Goal: Information Seeking & Learning: Check status

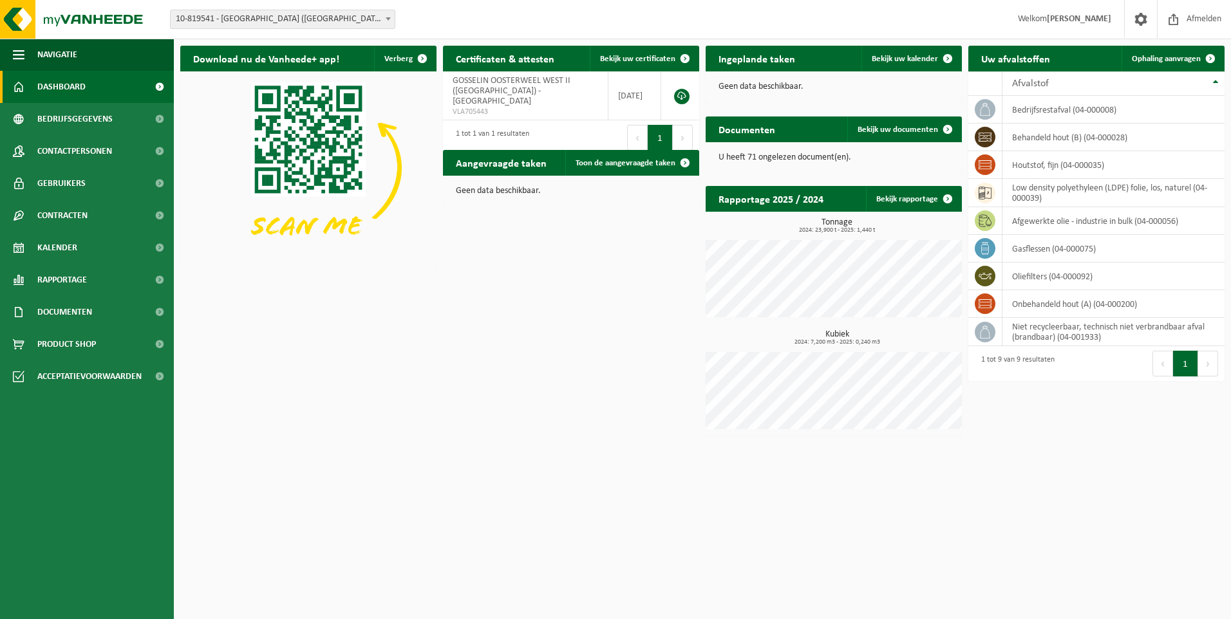
click at [389, 18] on b at bounding box center [388, 18] width 5 height 3
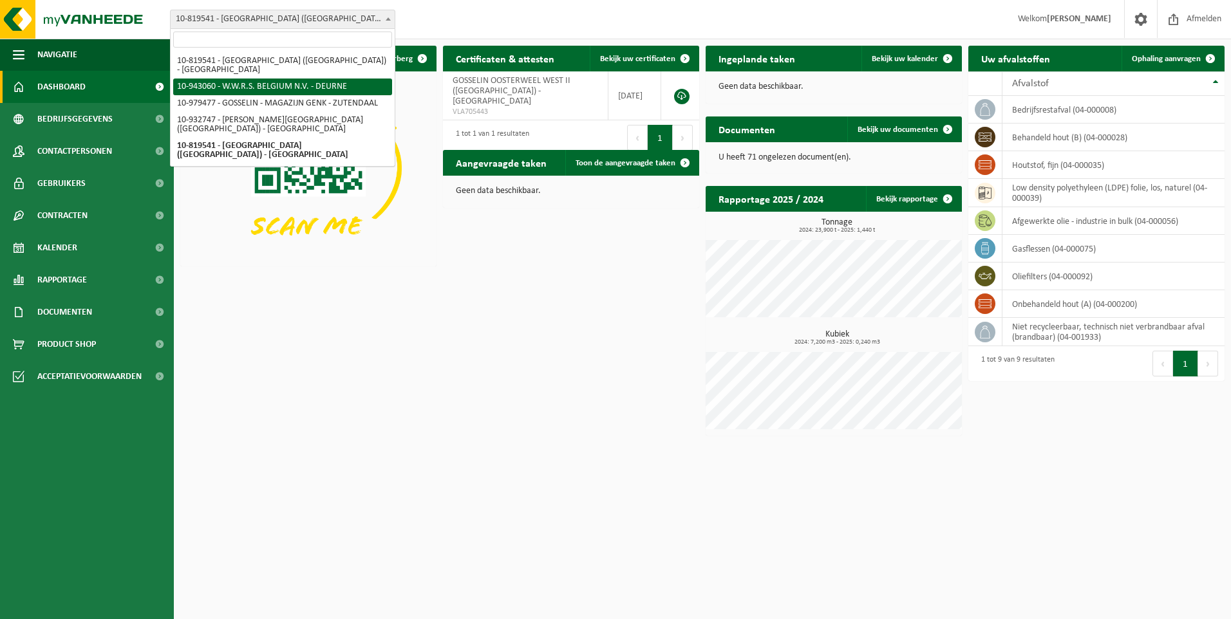
select select "140113"
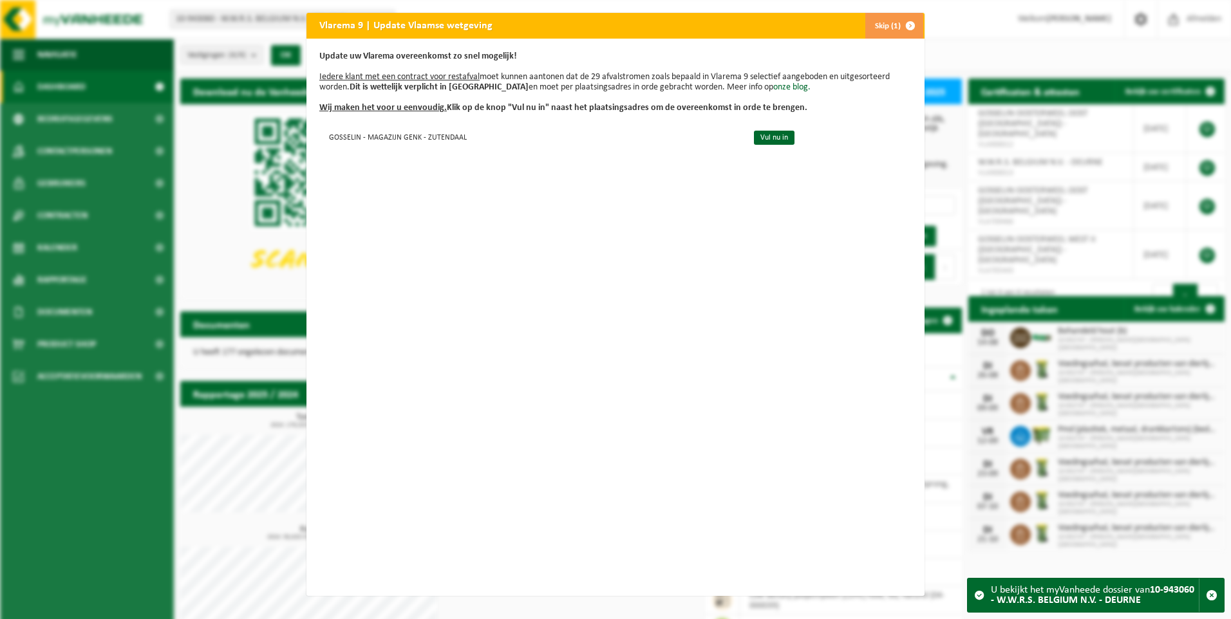
click at [898, 26] on span "button" at bounding box center [911, 26] width 26 height 26
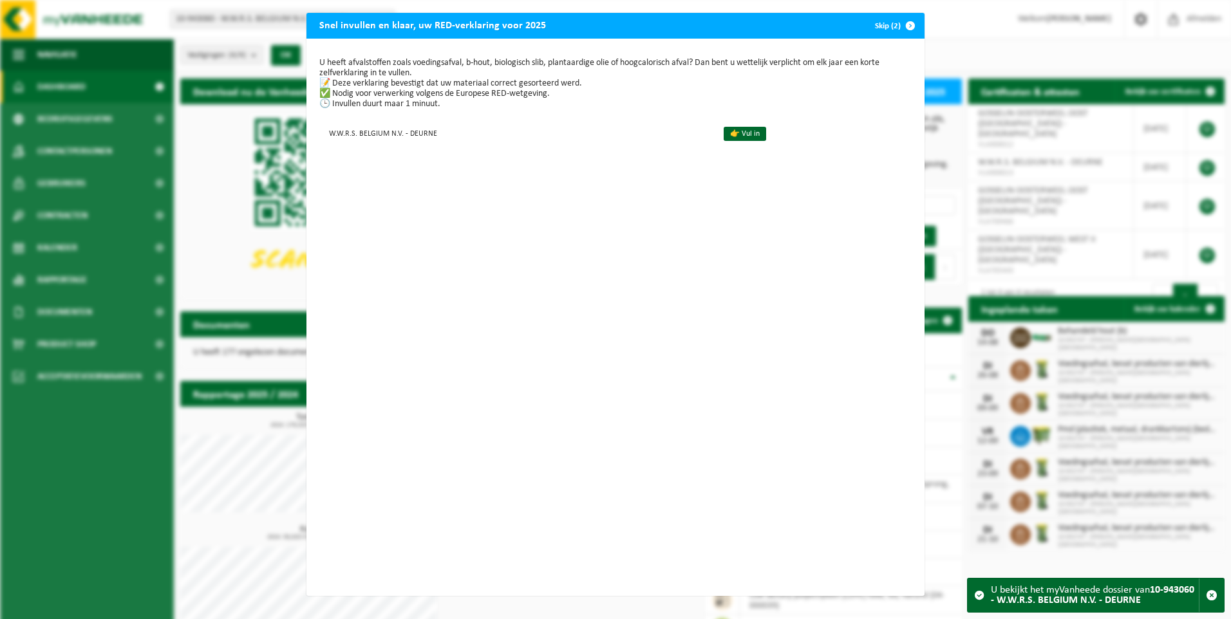
click at [898, 26] on span "button" at bounding box center [911, 26] width 26 height 26
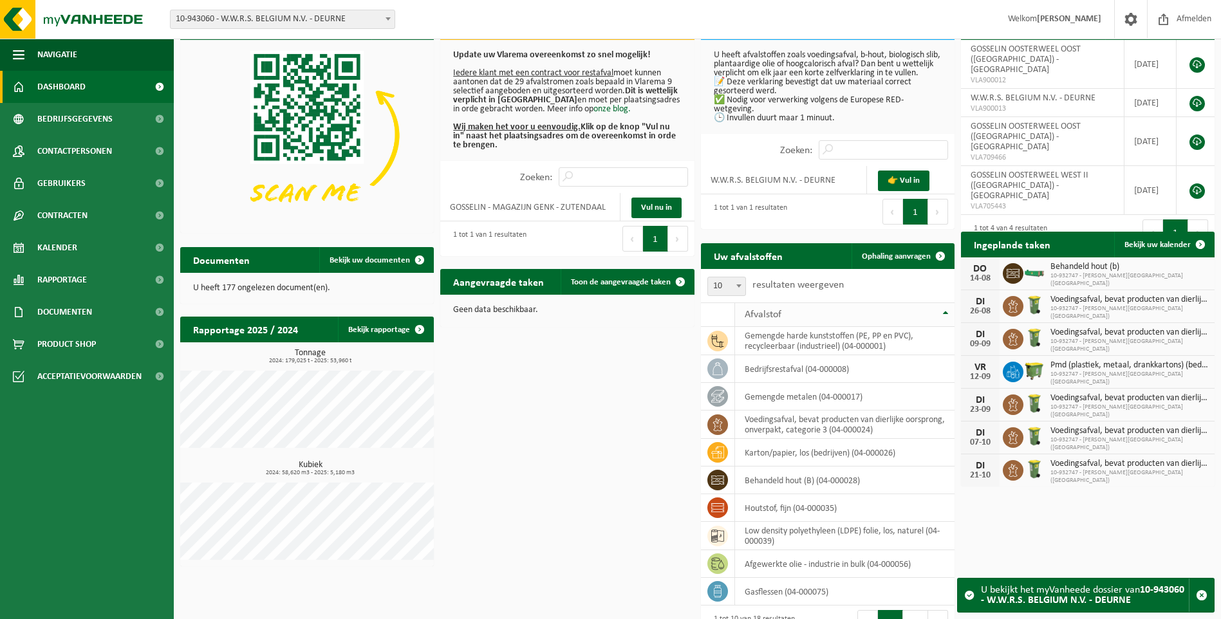
scroll to position [92, 0]
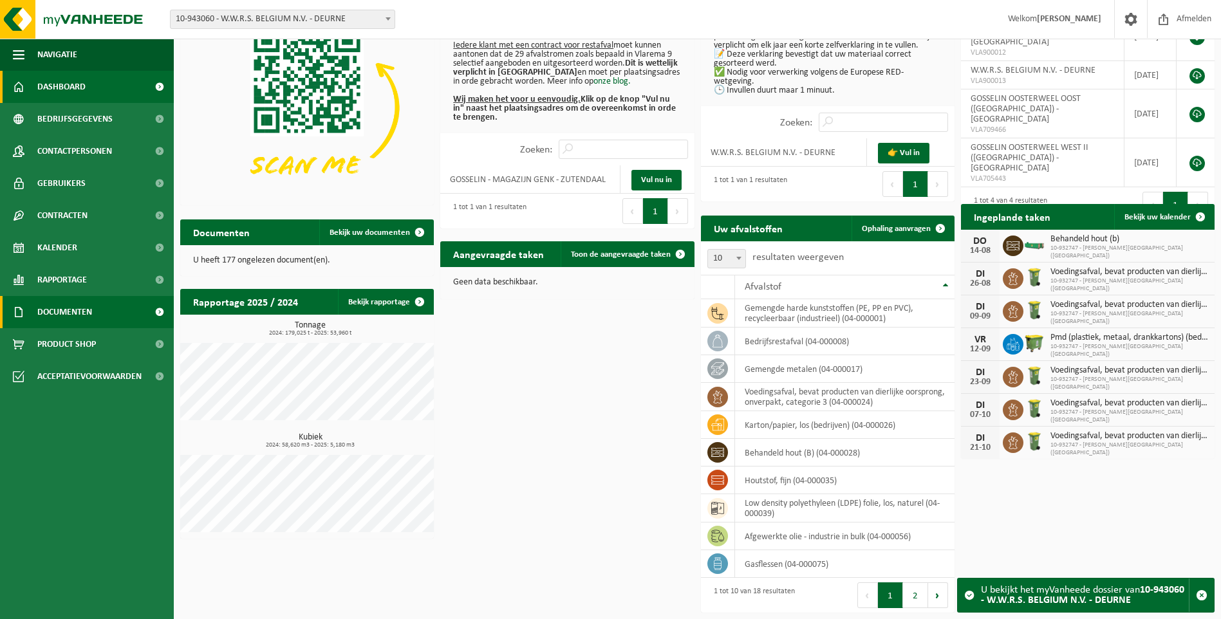
click at [72, 303] on span "Documenten" at bounding box center [64, 312] width 55 height 32
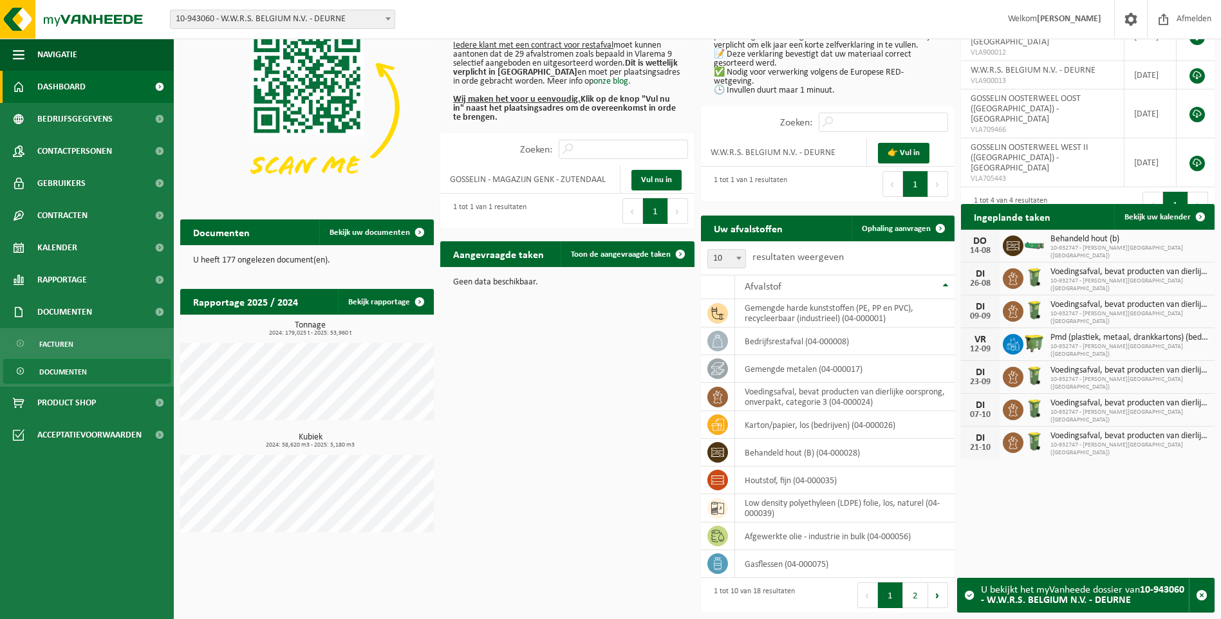
click at [63, 369] on span "Documenten" at bounding box center [63, 372] width 48 height 24
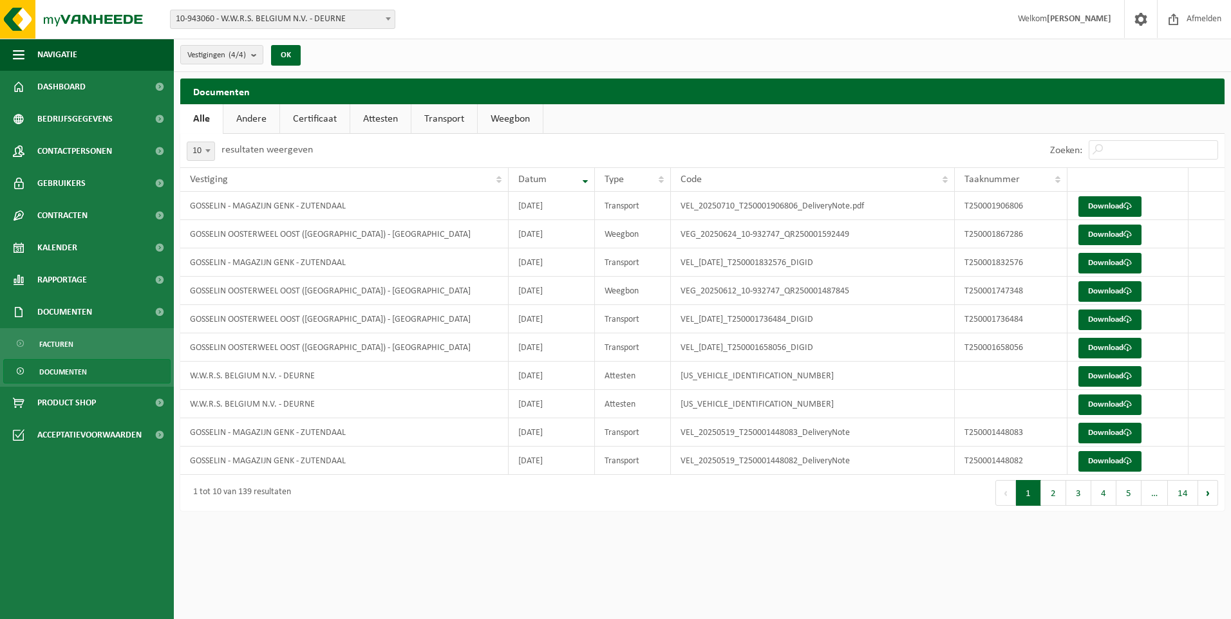
click at [257, 120] on link "Andere" at bounding box center [251, 119] width 56 height 30
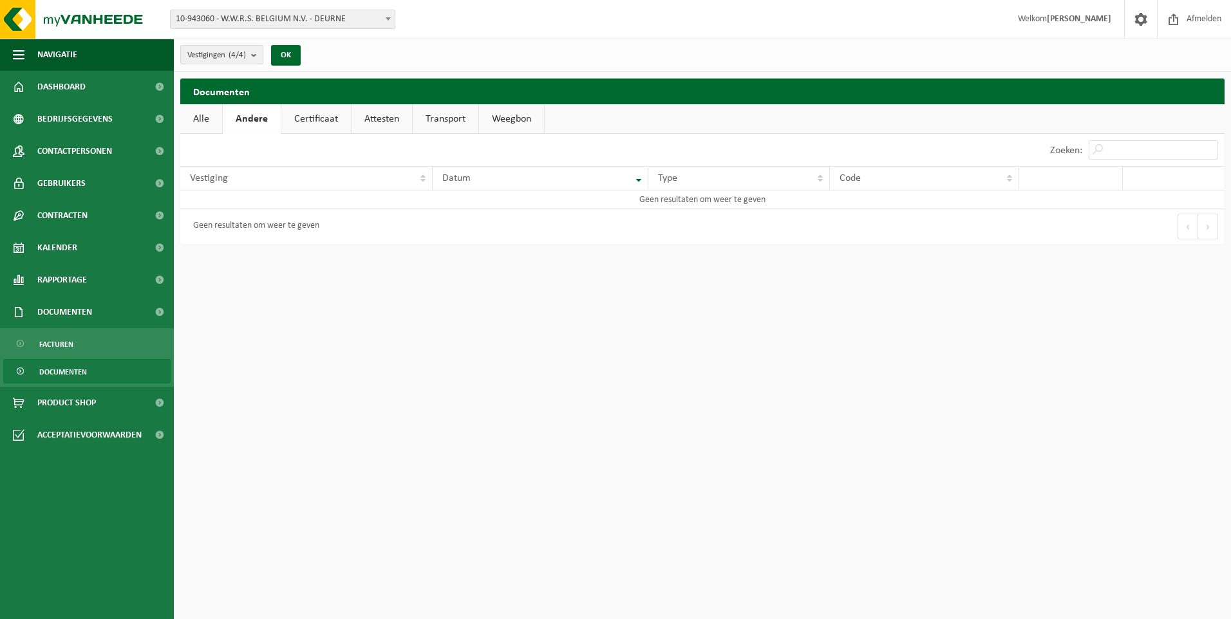
click at [207, 119] on link "Alle" at bounding box center [201, 119] width 42 height 30
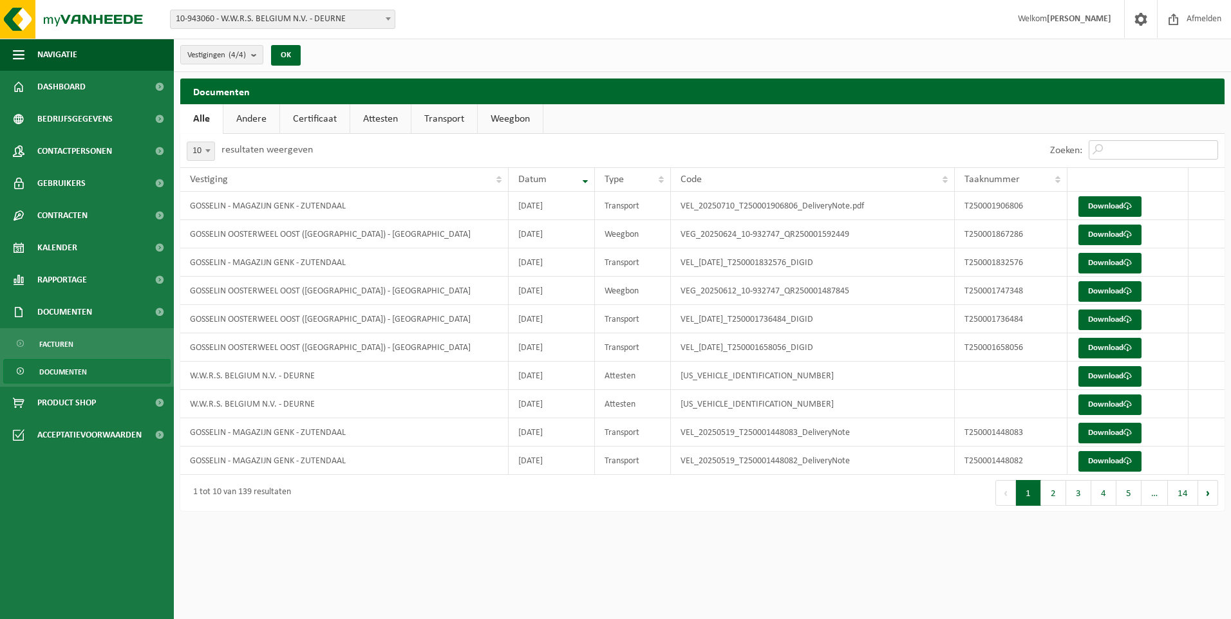
click at [1111, 147] on input "Zoeken:" at bounding box center [1153, 149] width 129 height 19
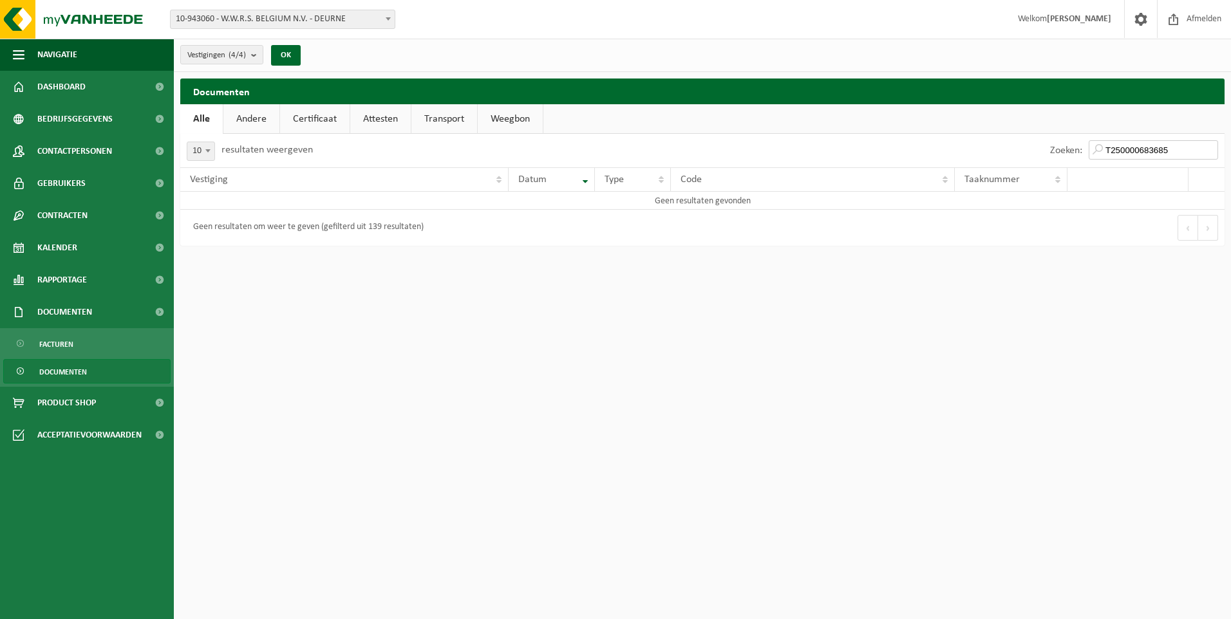
type input "T250000683685"
click at [390, 17] on b at bounding box center [388, 18] width 5 height 3
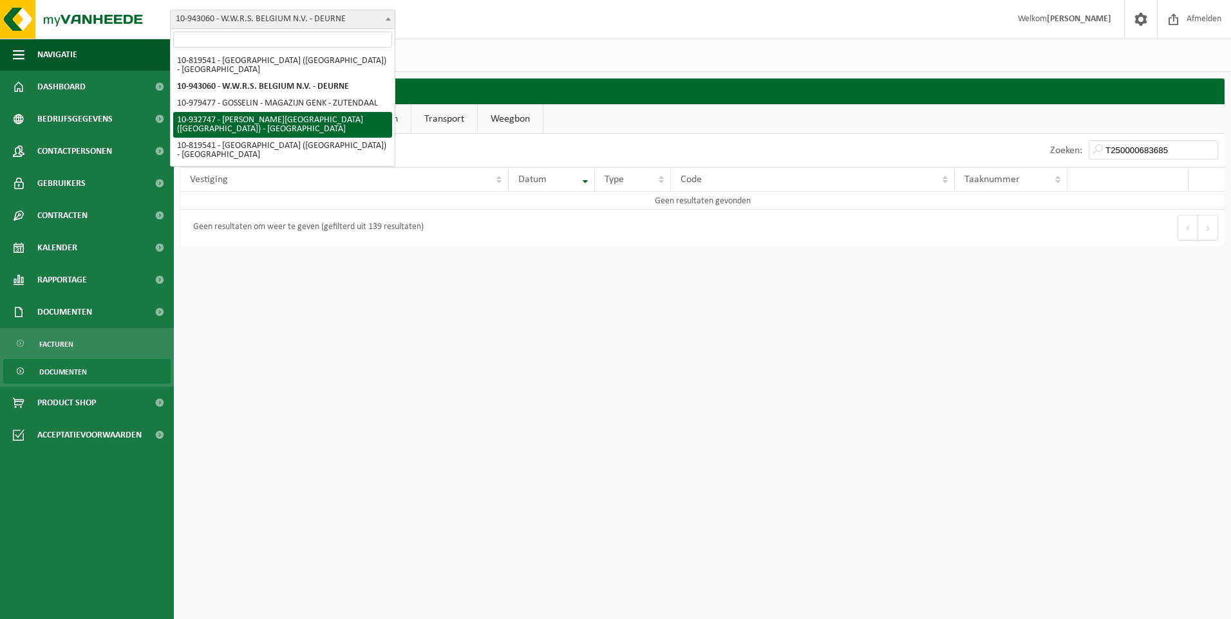
select select "135282"
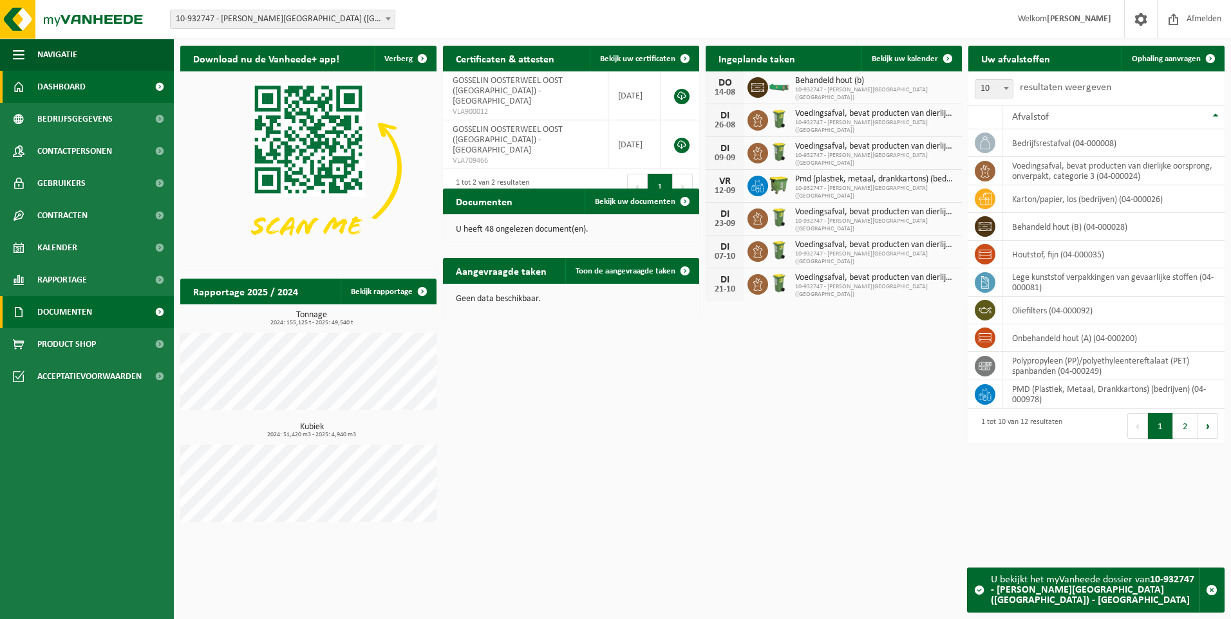
click at [66, 311] on span "Documenten" at bounding box center [64, 312] width 55 height 32
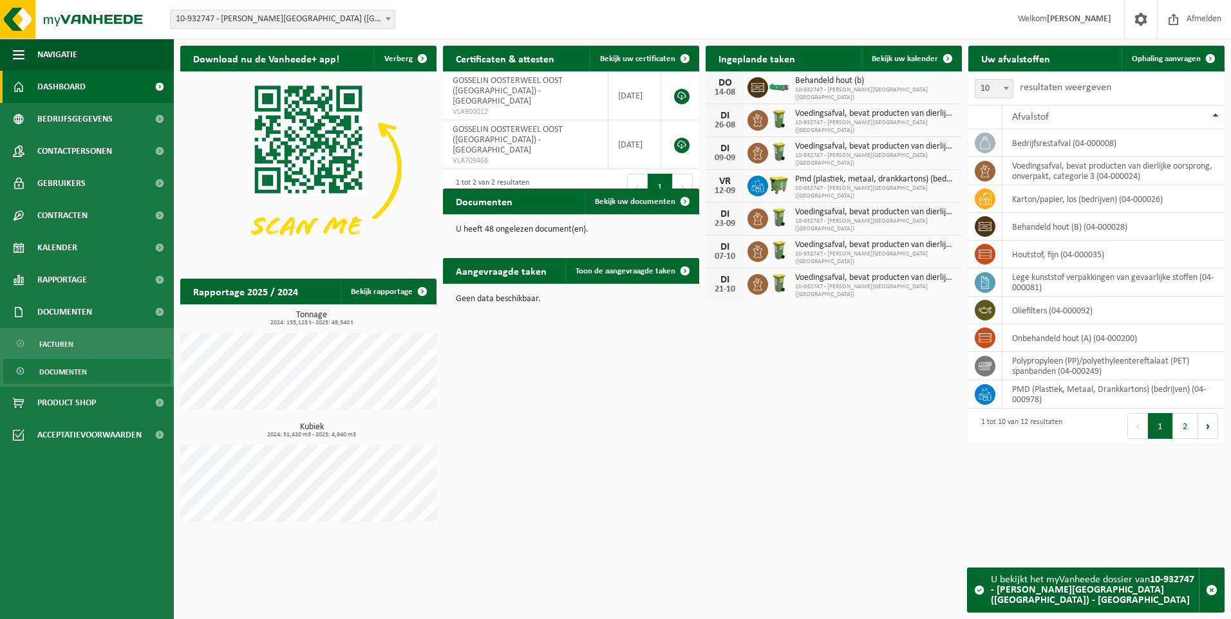
click at [53, 366] on span "Documenten" at bounding box center [63, 372] width 48 height 24
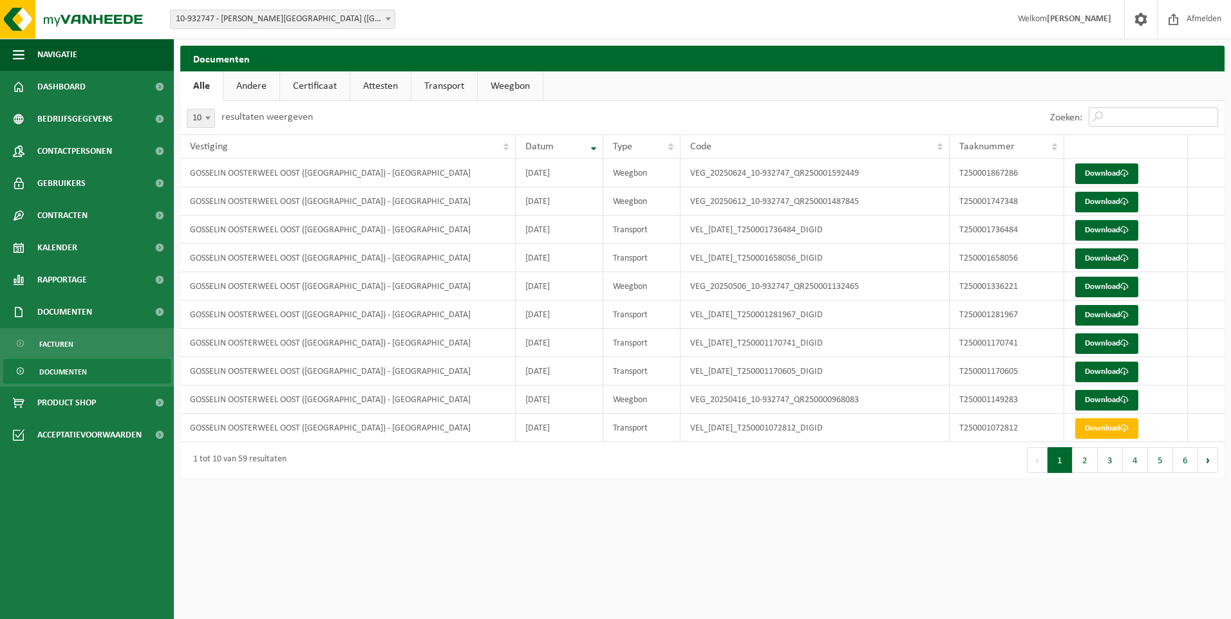
click at [1118, 112] on input "Zoeken:" at bounding box center [1153, 117] width 129 height 19
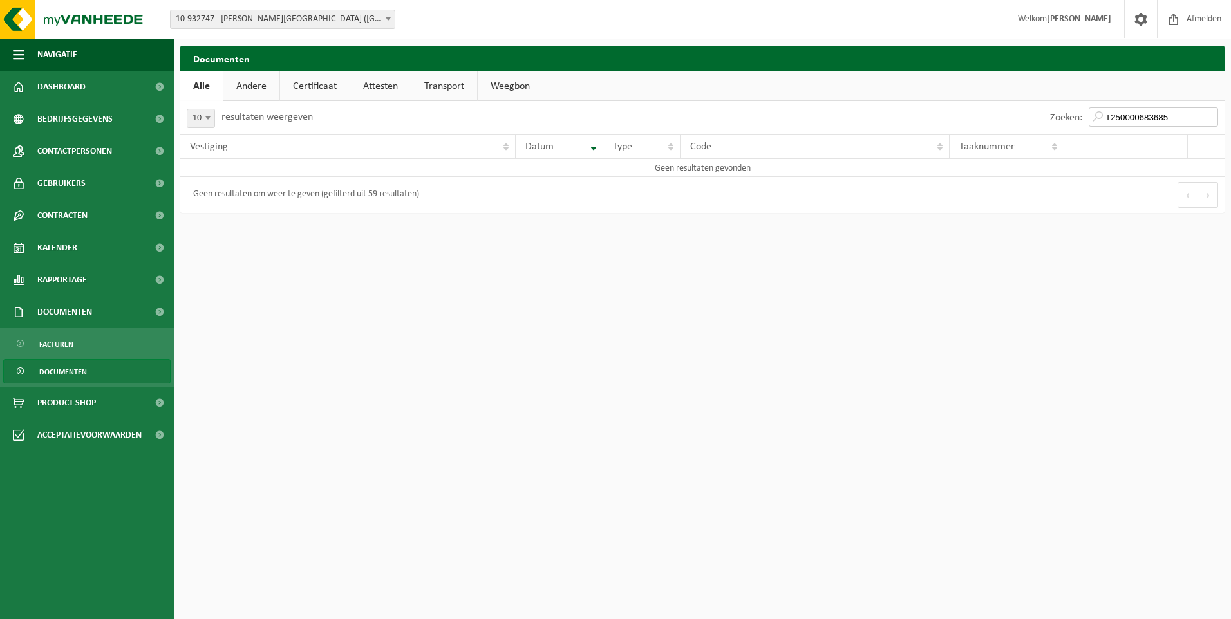
type input "T250000683685"
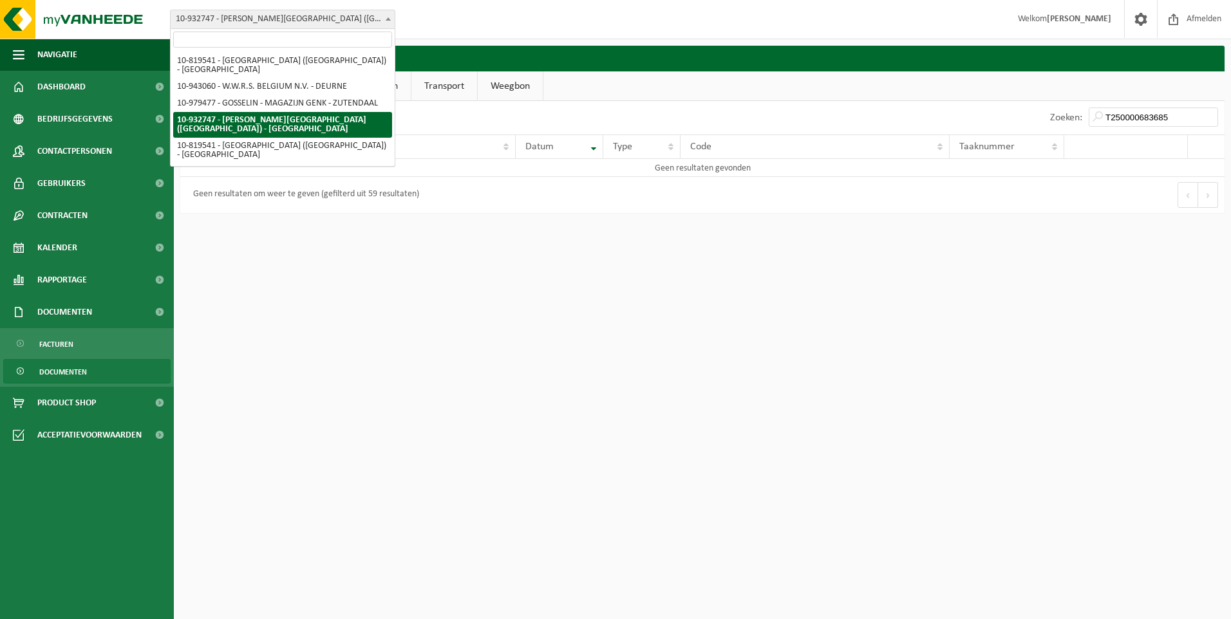
click at [391, 18] on span at bounding box center [388, 18] width 13 height 17
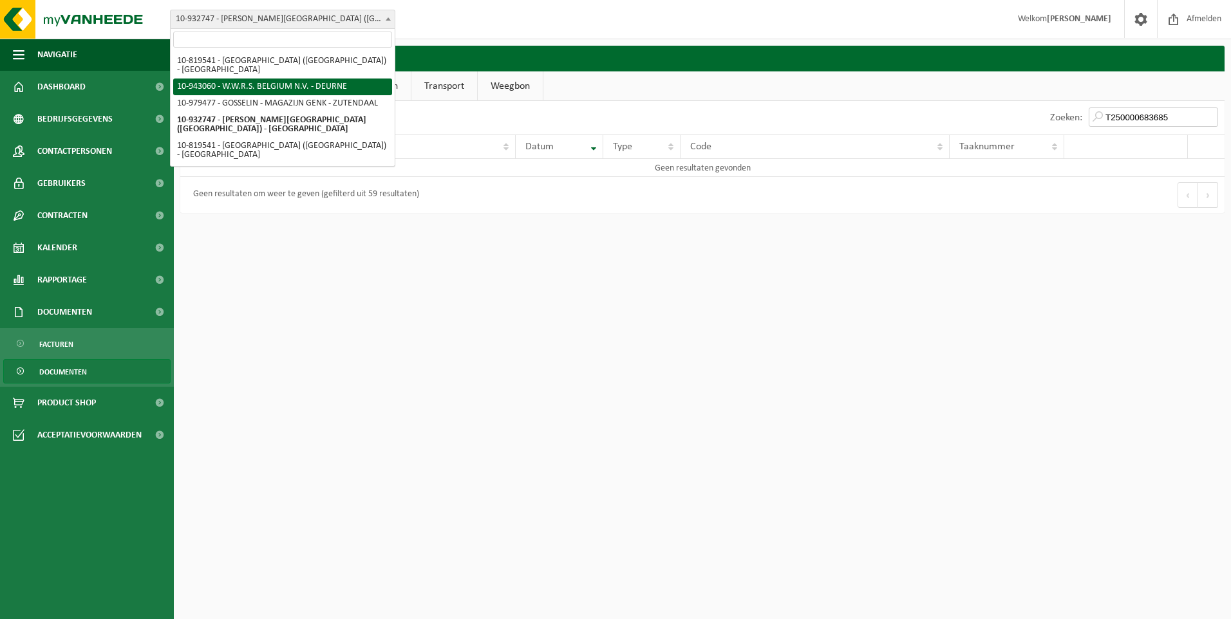
click at [1182, 117] on input "T250000683685" at bounding box center [1153, 117] width 129 height 19
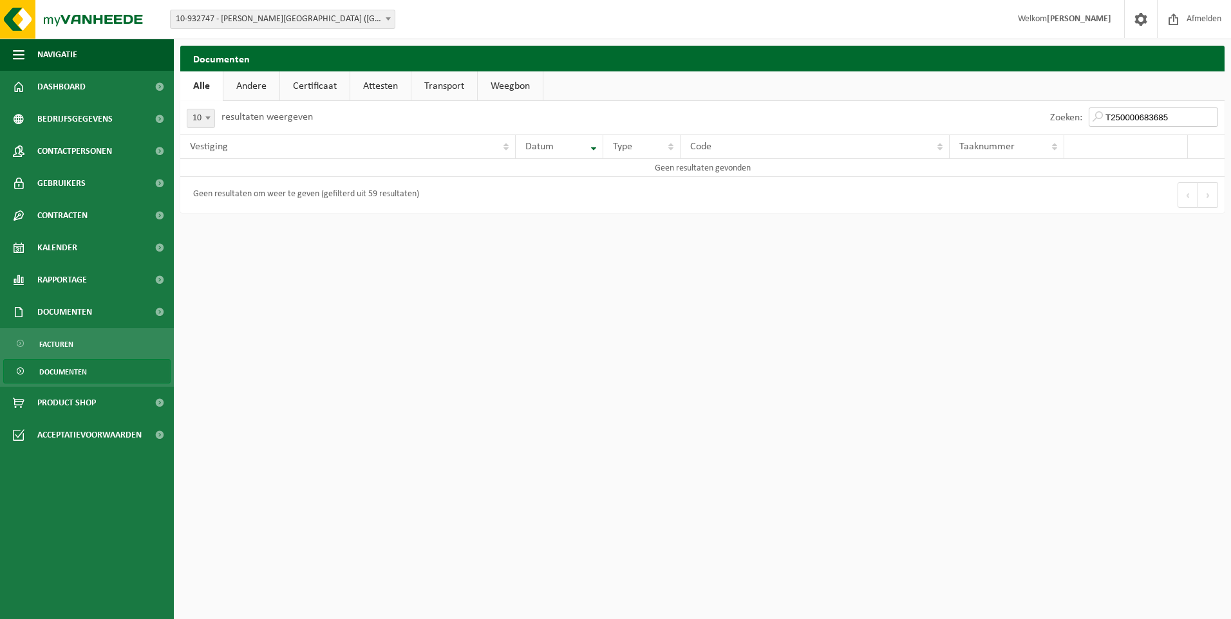
drag, startPoint x: 1182, startPoint y: 117, endPoint x: 1088, endPoint y: 113, distance: 93.4
click at [1088, 113] on div "Zoeken: T250000683685" at bounding box center [1134, 117] width 181 height 33
click at [383, 17] on span at bounding box center [388, 18] width 13 height 17
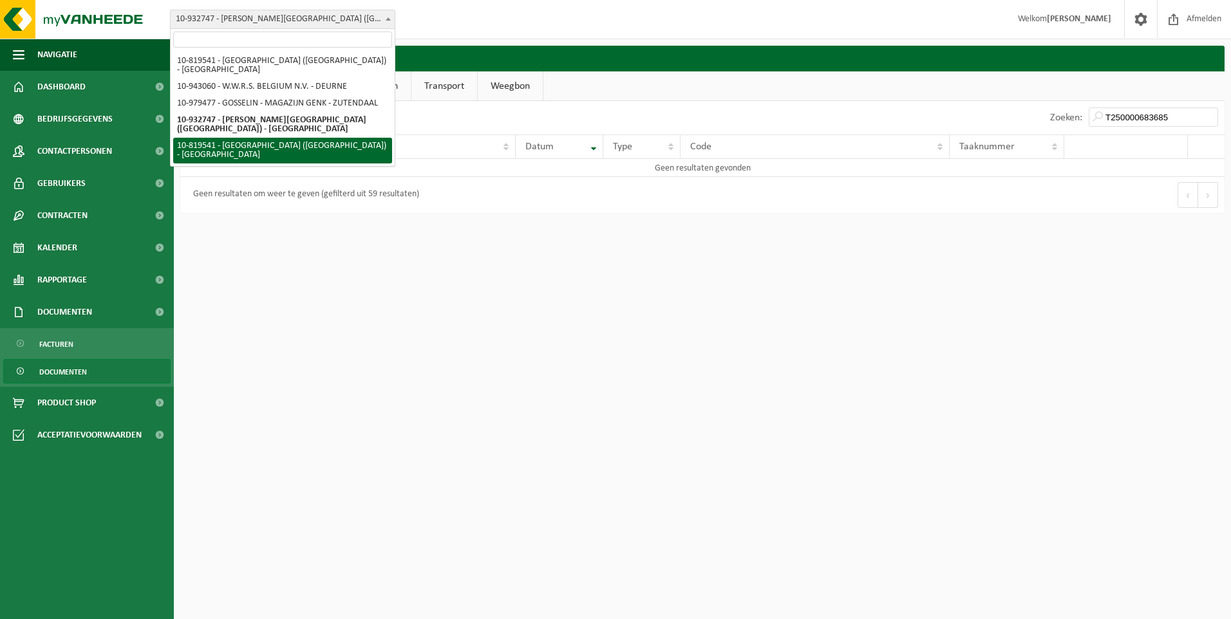
select select "39542"
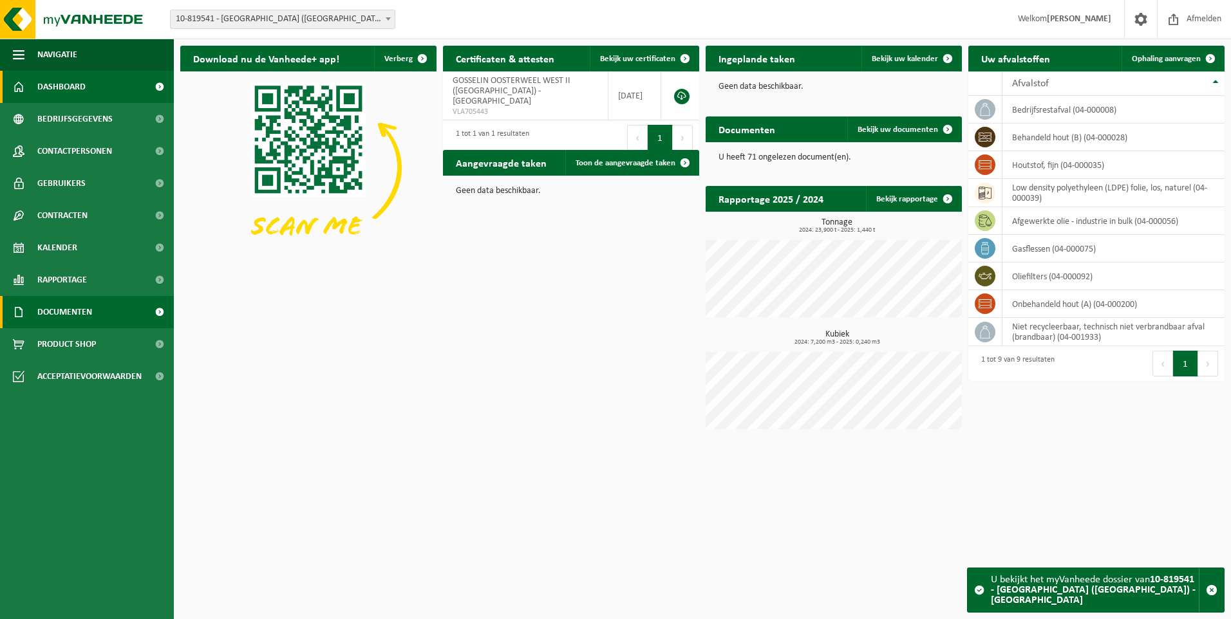
click at [82, 314] on span "Documenten" at bounding box center [64, 312] width 55 height 32
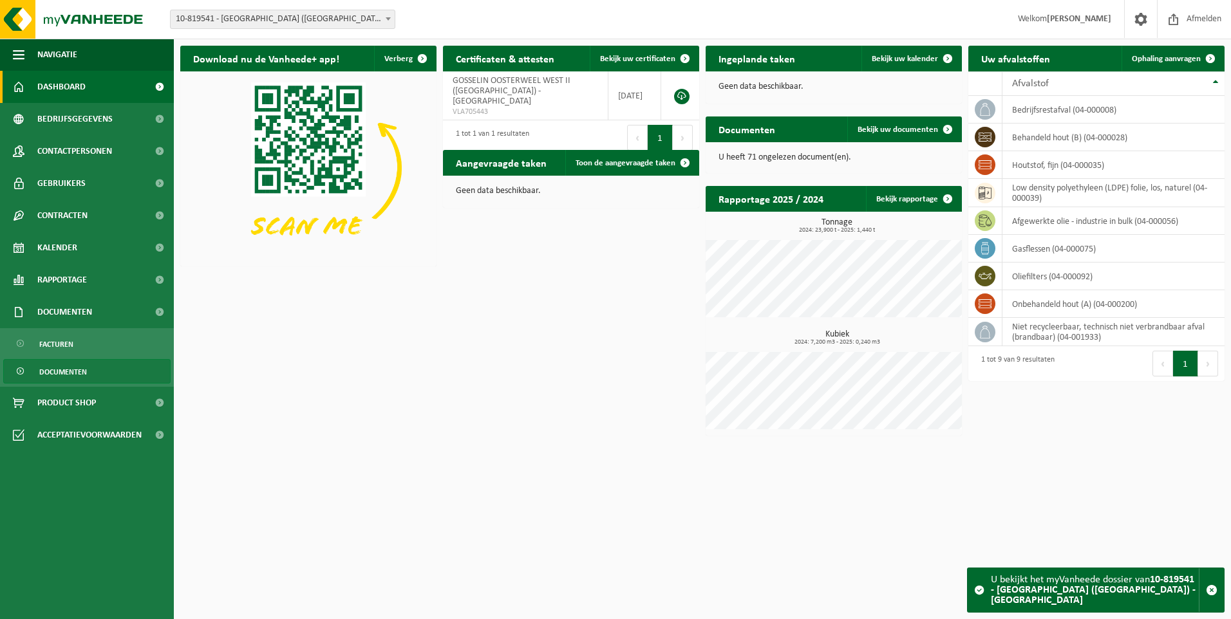
click at [46, 364] on span "Documenten" at bounding box center [63, 372] width 48 height 24
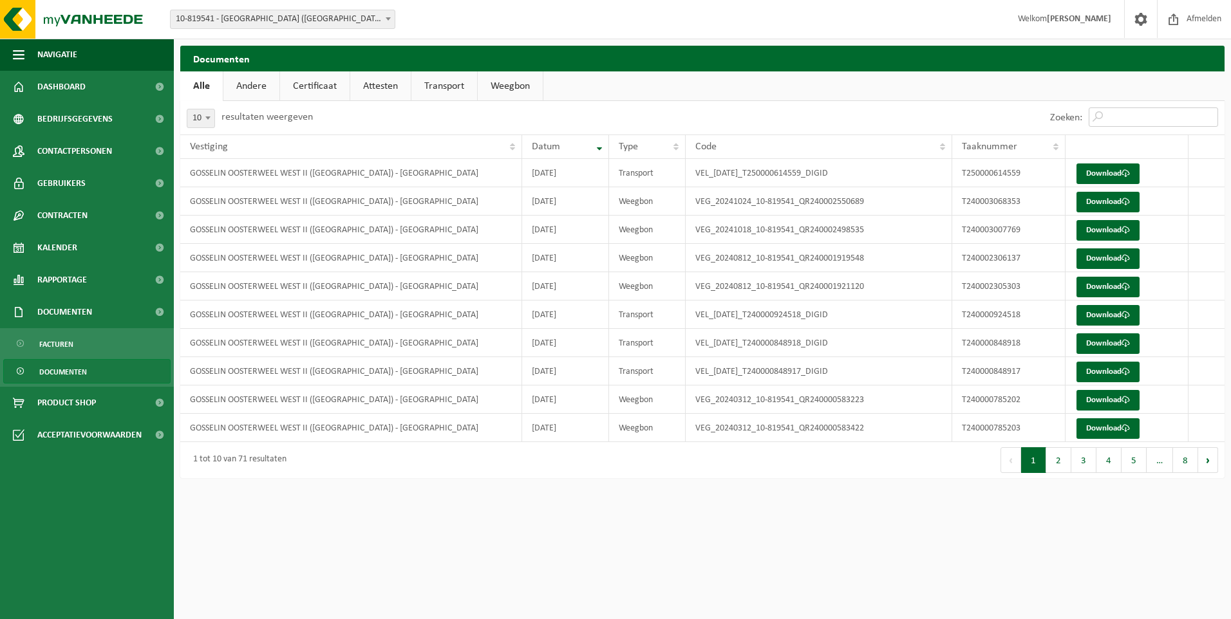
click at [1142, 117] on input "Zoeken:" at bounding box center [1153, 117] width 129 height 19
paste input "T250000683685"
type input "T250000683685"
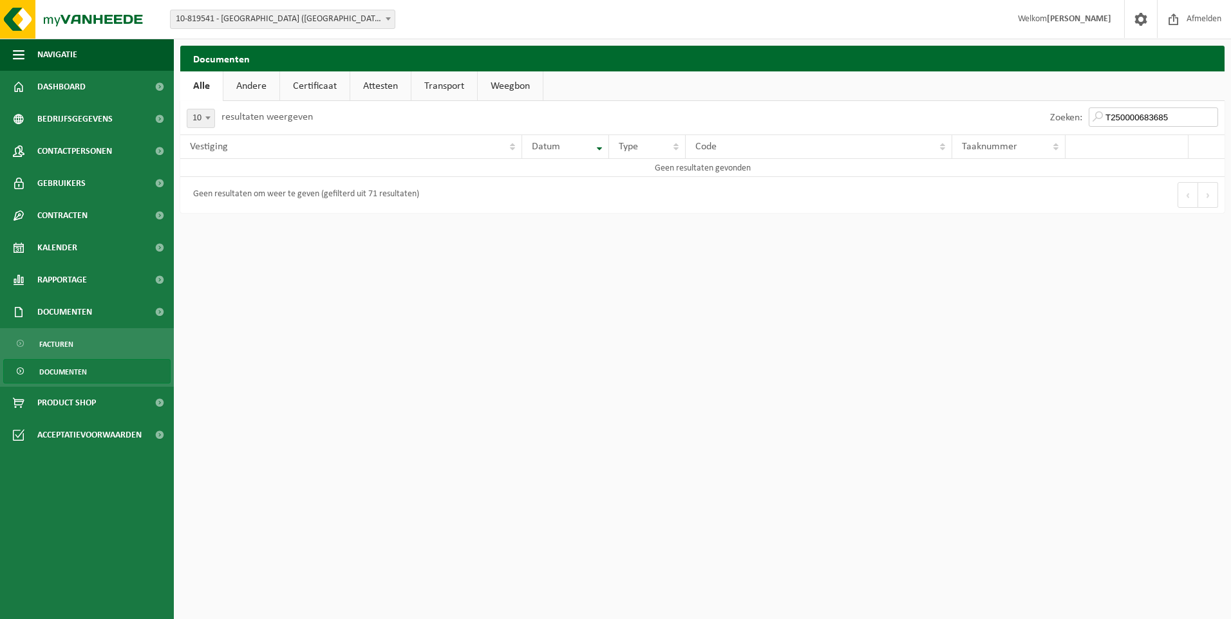
click at [1210, 118] on input "T250000683685" at bounding box center [1153, 117] width 129 height 19
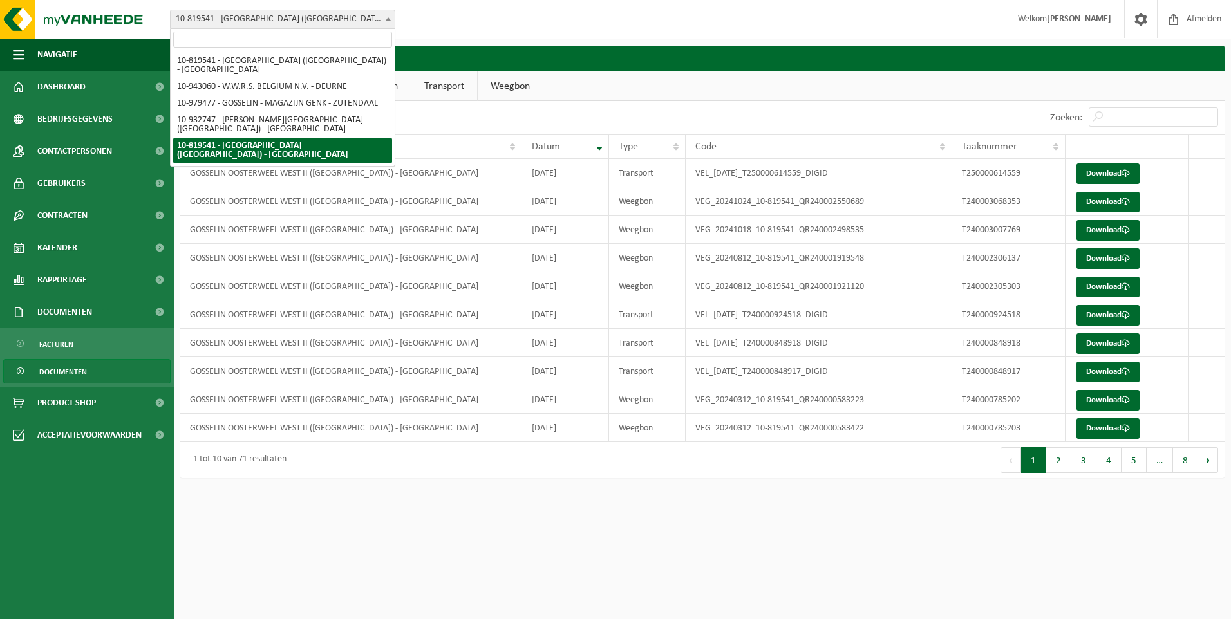
click at [390, 16] on span at bounding box center [388, 18] width 13 height 17
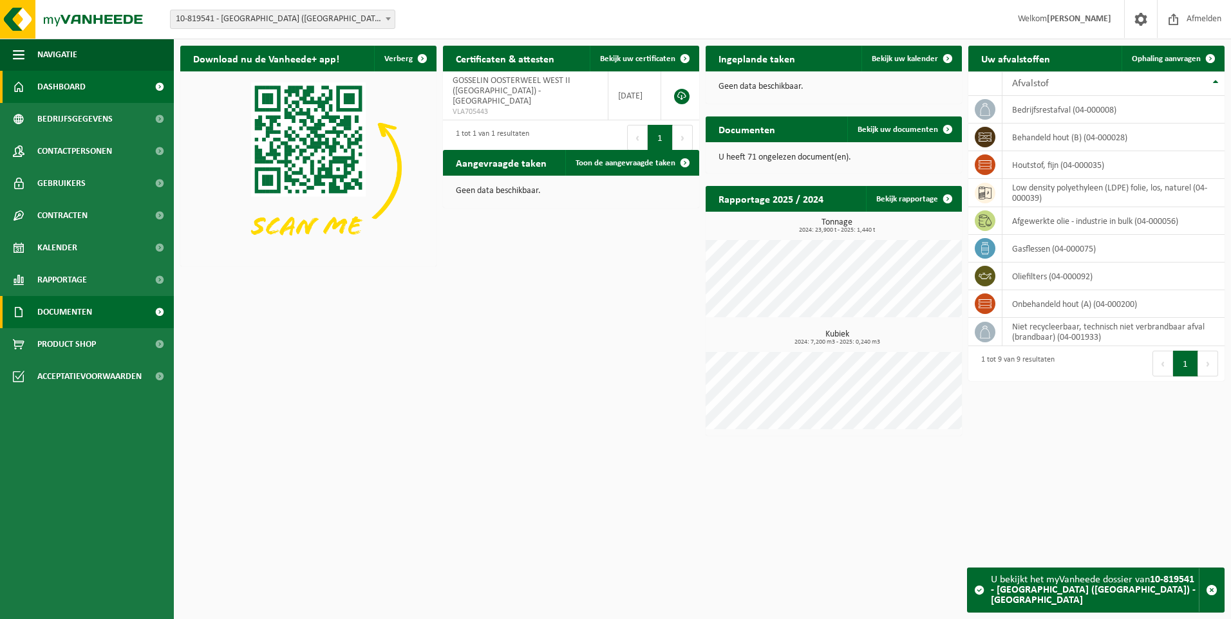
click at [69, 316] on span "Documenten" at bounding box center [64, 312] width 55 height 32
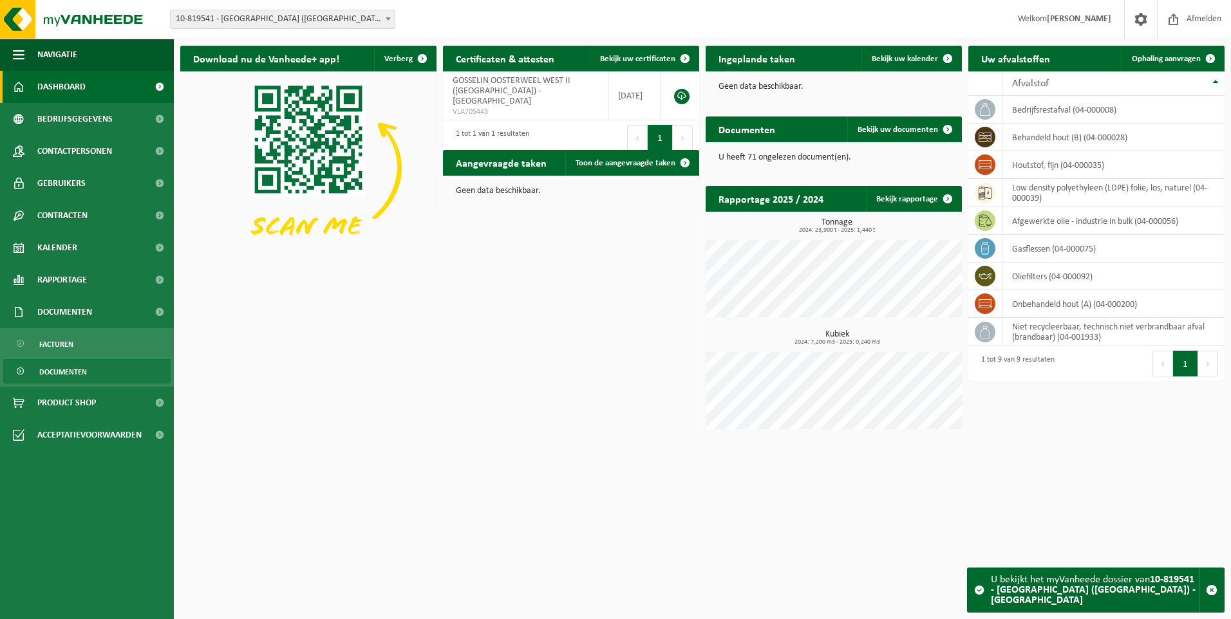
click at [72, 375] on span "Documenten" at bounding box center [63, 372] width 48 height 24
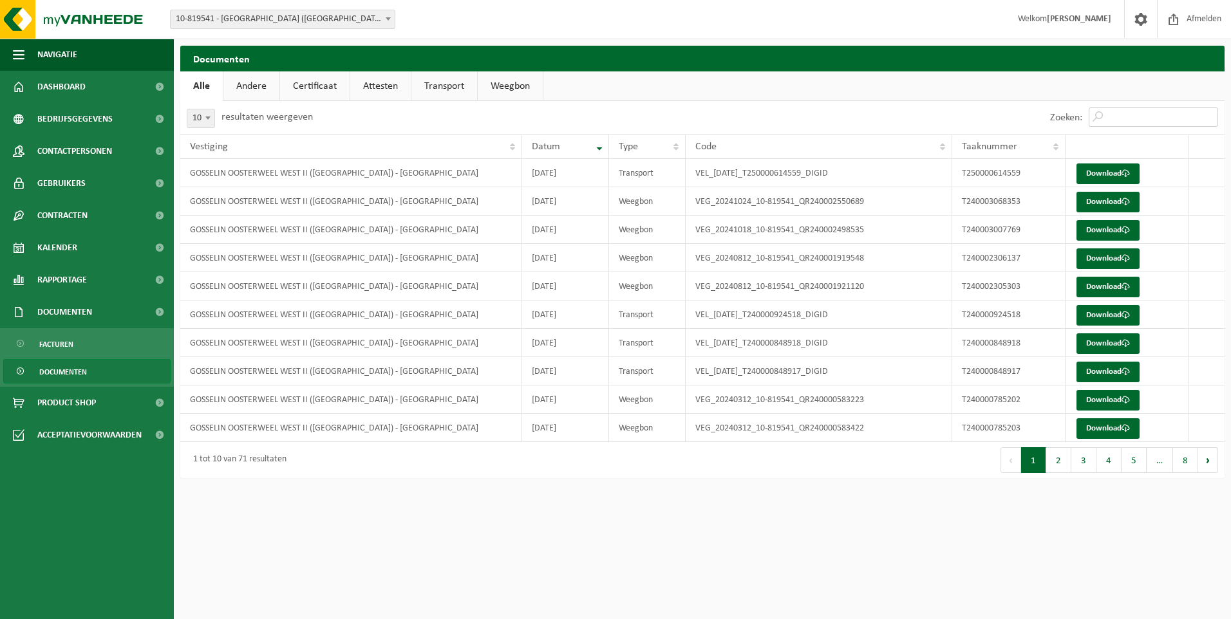
click at [1139, 114] on input "Zoeken:" at bounding box center [1153, 117] width 129 height 19
paste input "T250000683685"
type input "T250000683685"
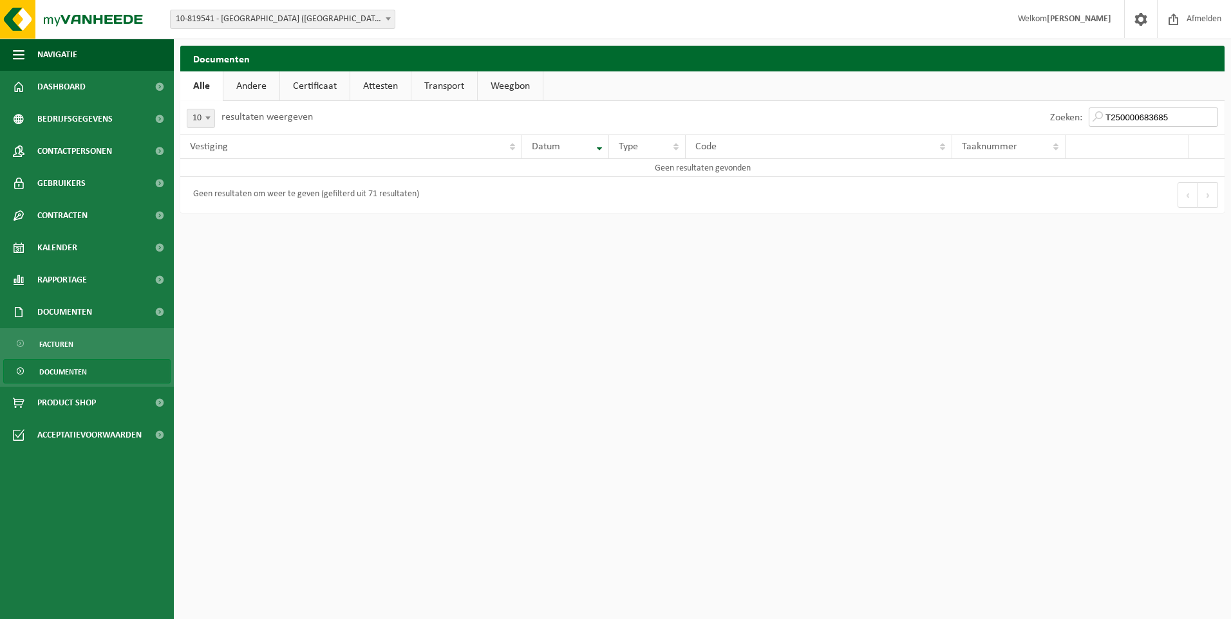
click at [1212, 118] on input "T250000683685" at bounding box center [1153, 117] width 129 height 19
click at [1207, 119] on input "T250000683685" at bounding box center [1153, 117] width 129 height 19
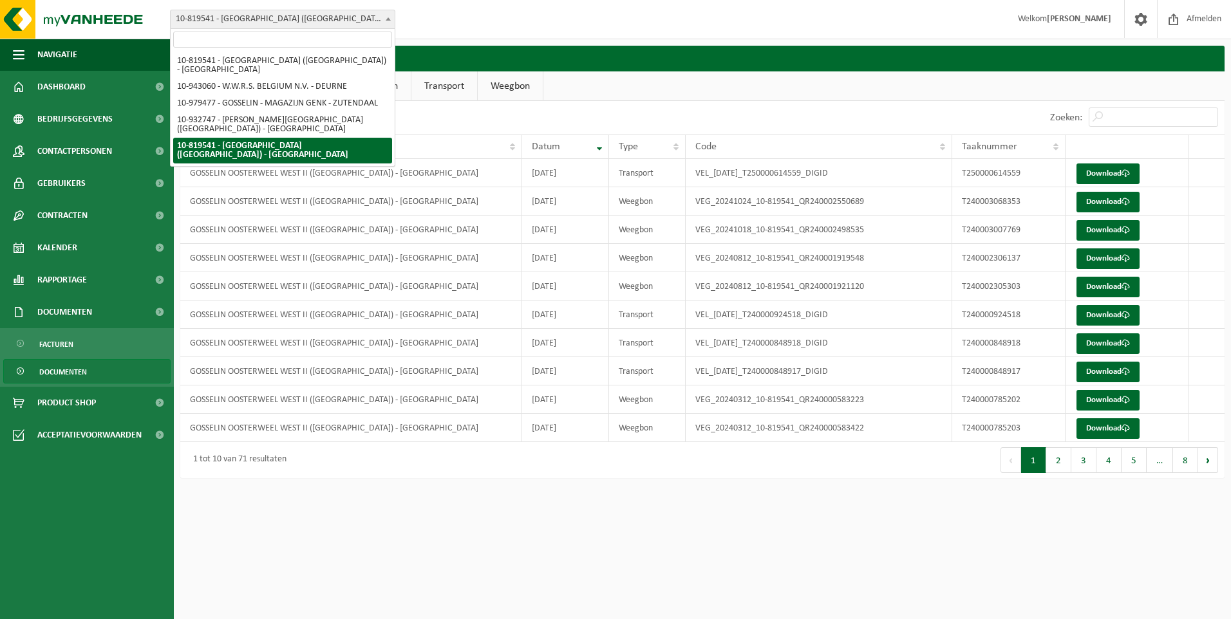
click at [386, 18] on b at bounding box center [388, 18] width 5 height 3
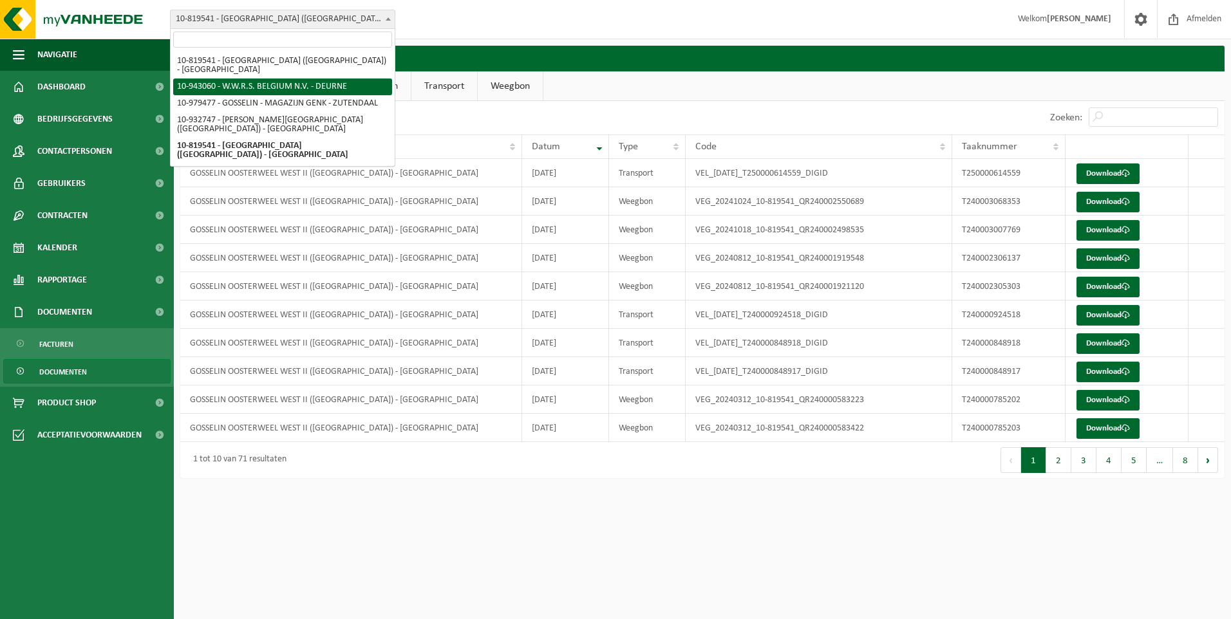
select select "140113"
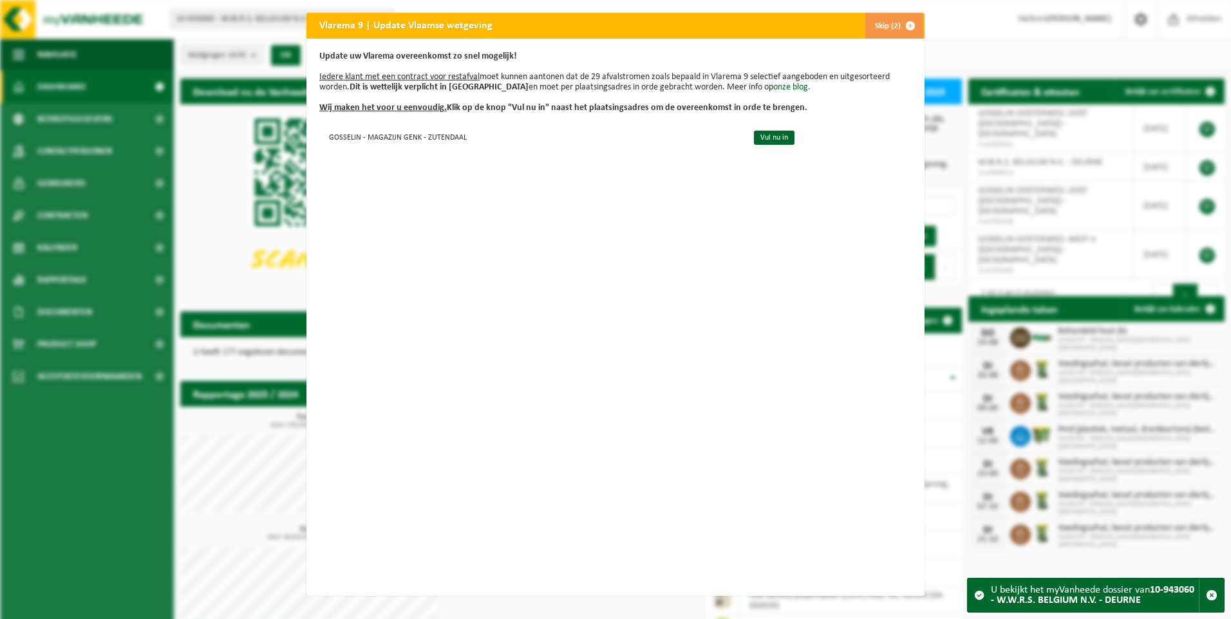
click at [898, 30] on span "button" at bounding box center [911, 26] width 26 height 26
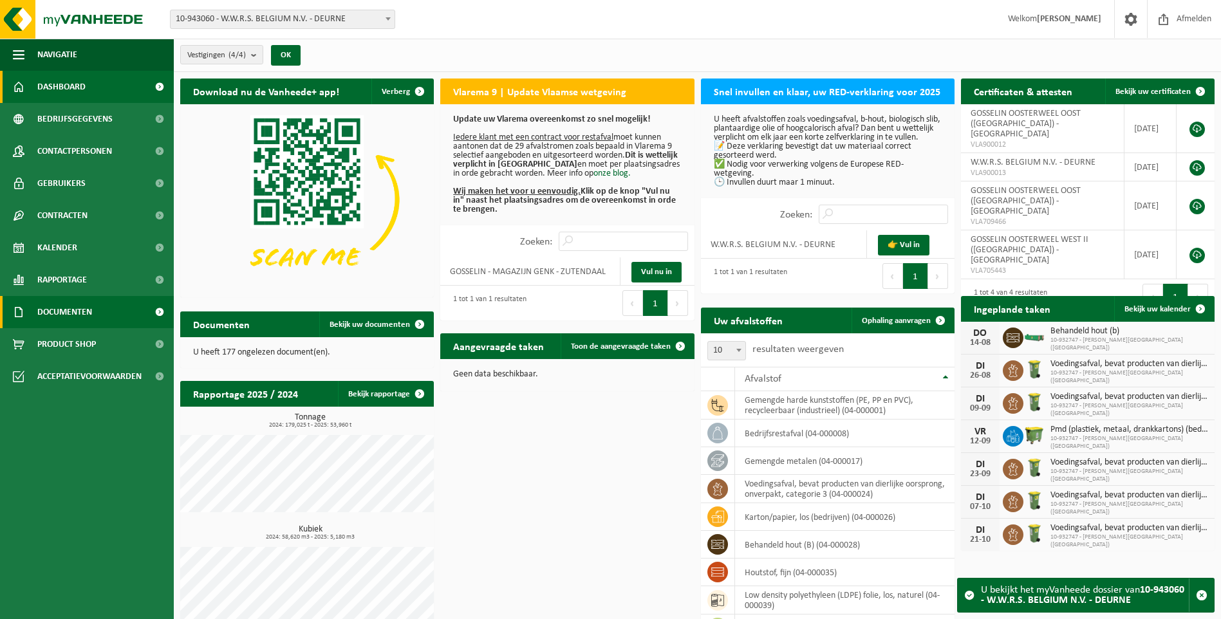
click at [89, 320] on span "Documenten" at bounding box center [64, 312] width 55 height 32
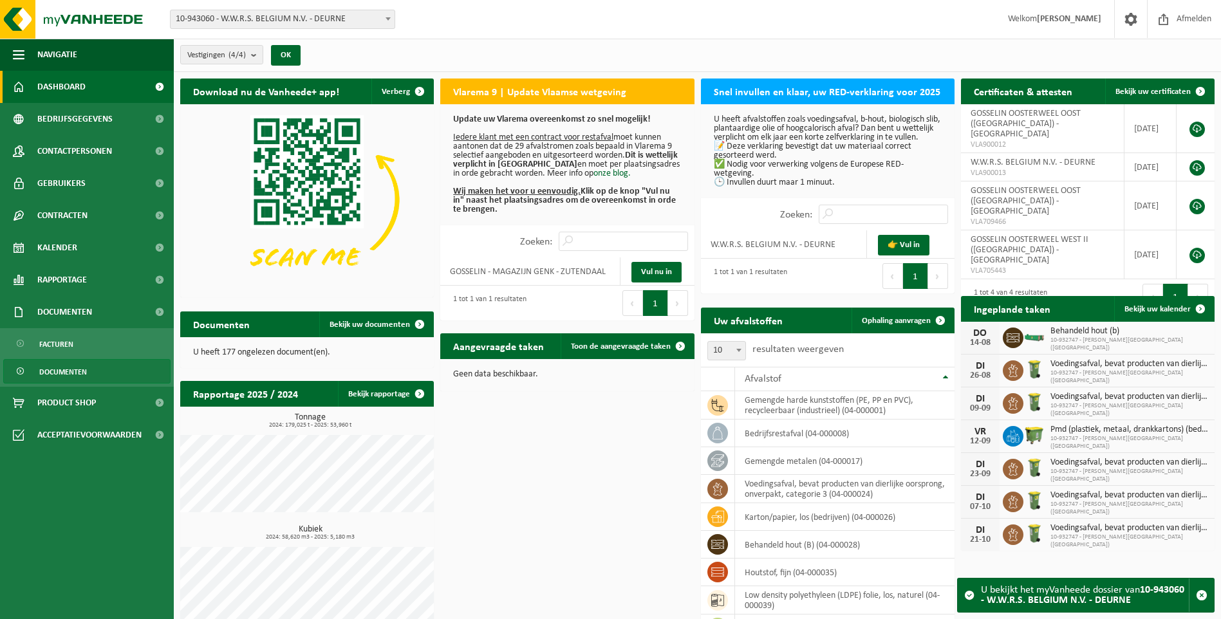
click at [79, 374] on span "Documenten" at bounding box center [63, 372] width 48 height 24
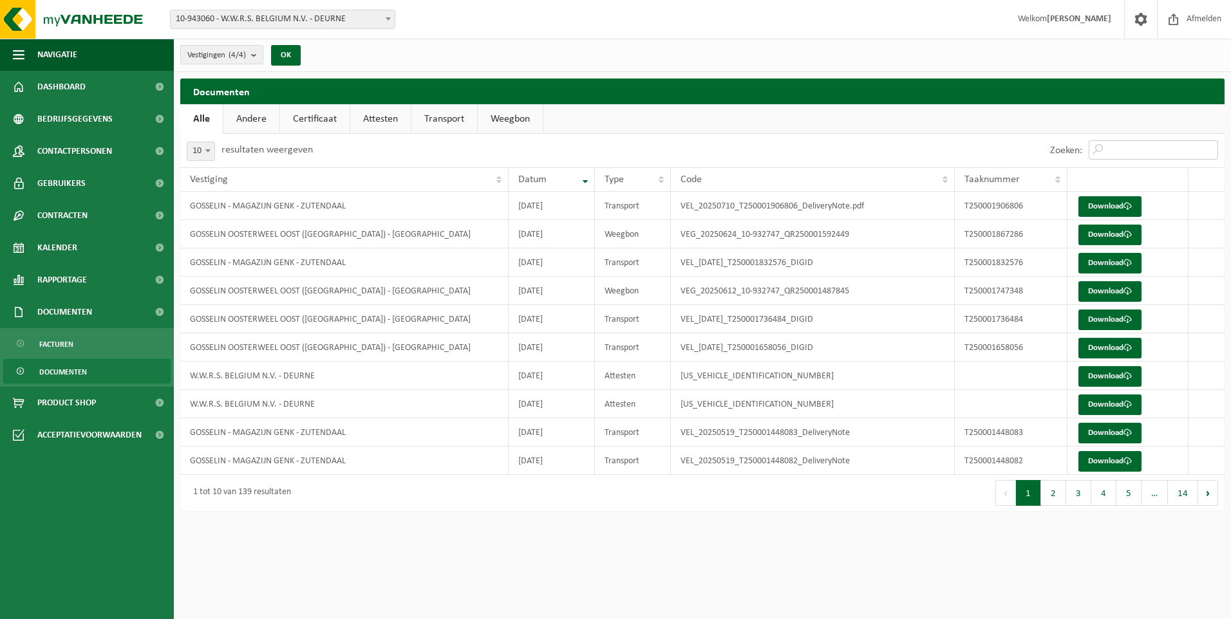
click at [1136, 151] on input "Zoeken:" at bounding box center [1153, 149] width 129 height 19
paste input "T250000683685"
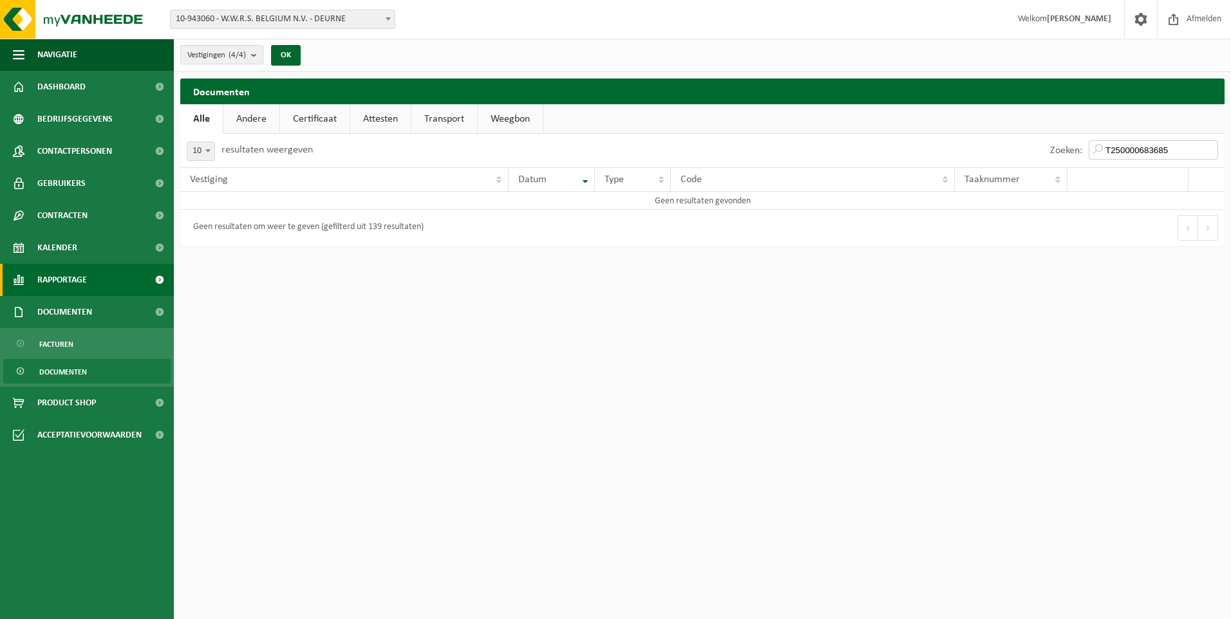
type input "T250000683685"
click at [72, 285] on span "Rapportage" at bounding box center [62, 280] width 50 height 32
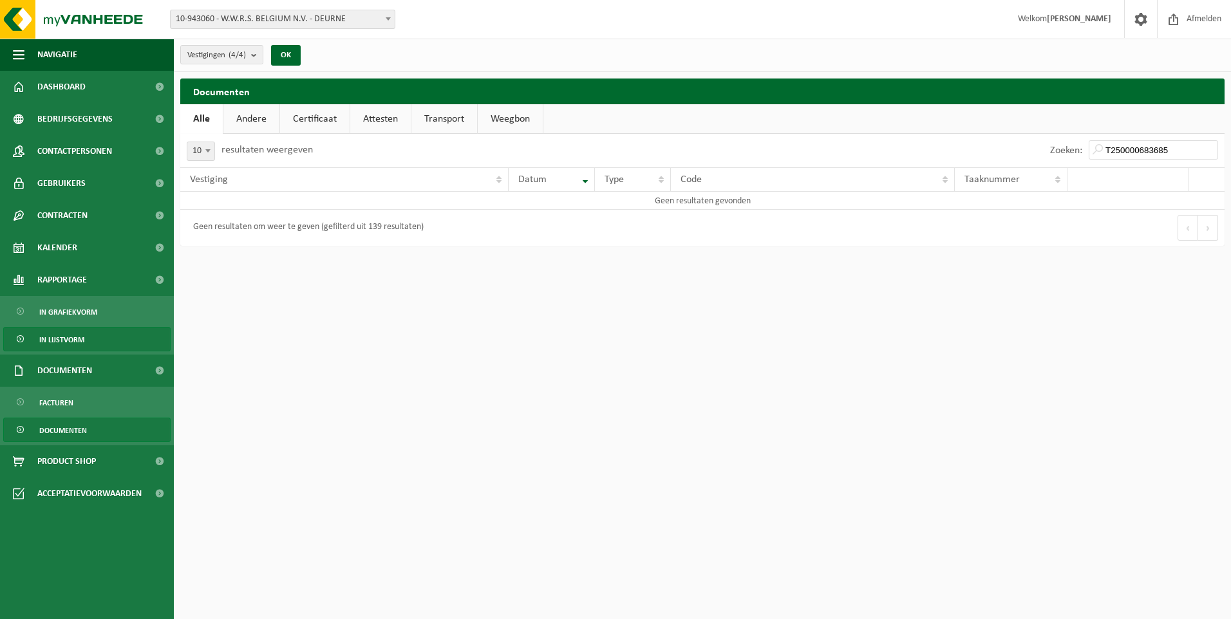
click at [70, 341] on span "In lijstvorm" at bounding box center [61, 340] width 45 height 24
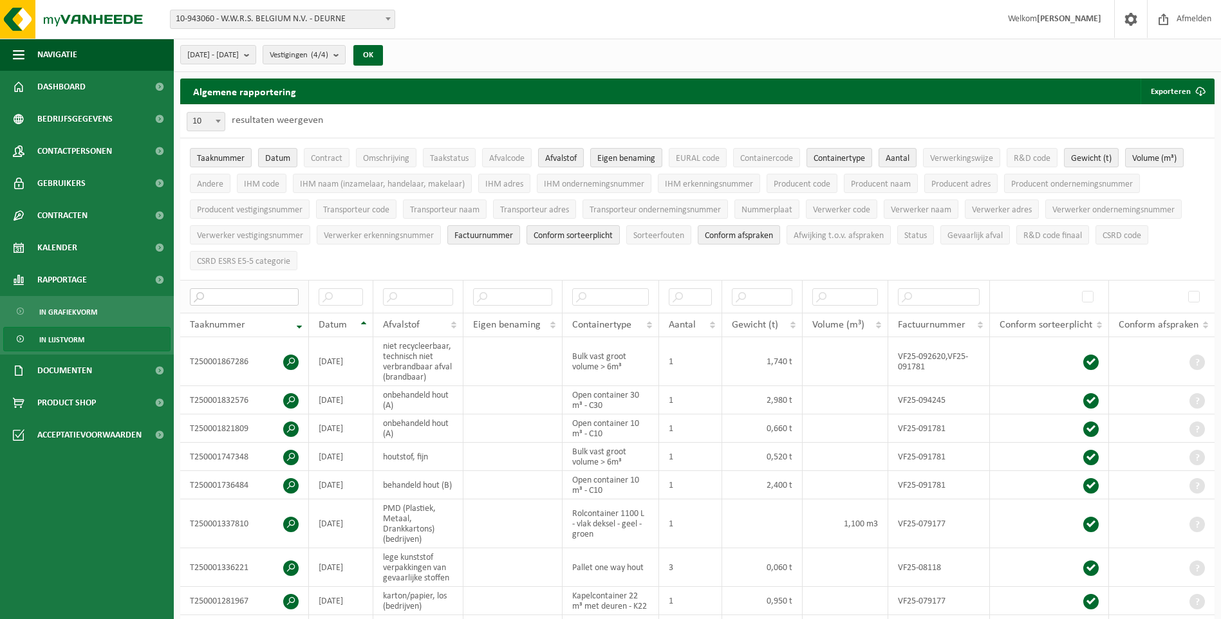
click at [240, 290] on input "text" at bounding box center [244, 296] width 109 height 17
paste input "T250000683685"
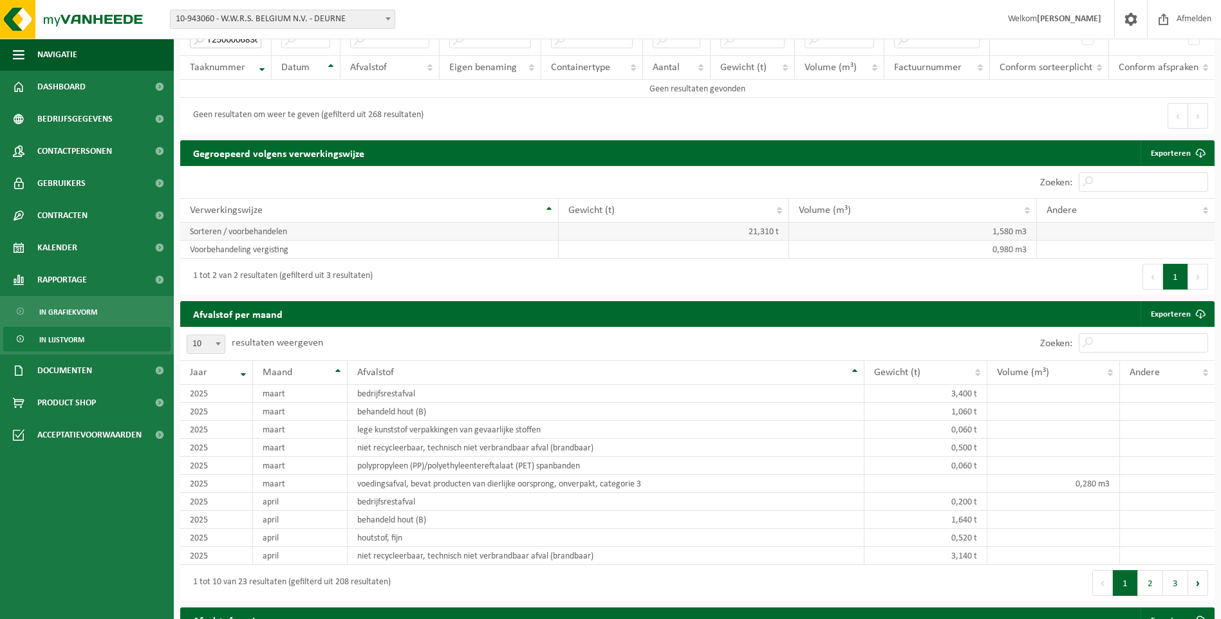
scroll to position [64, 0]
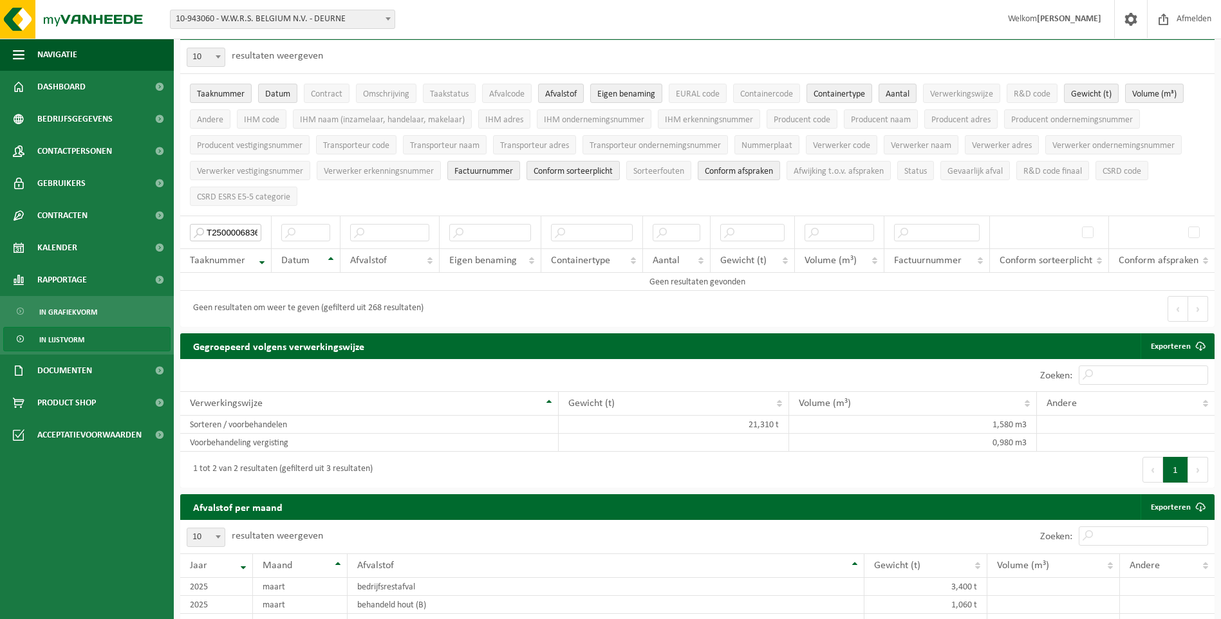
type input "T250000683685"
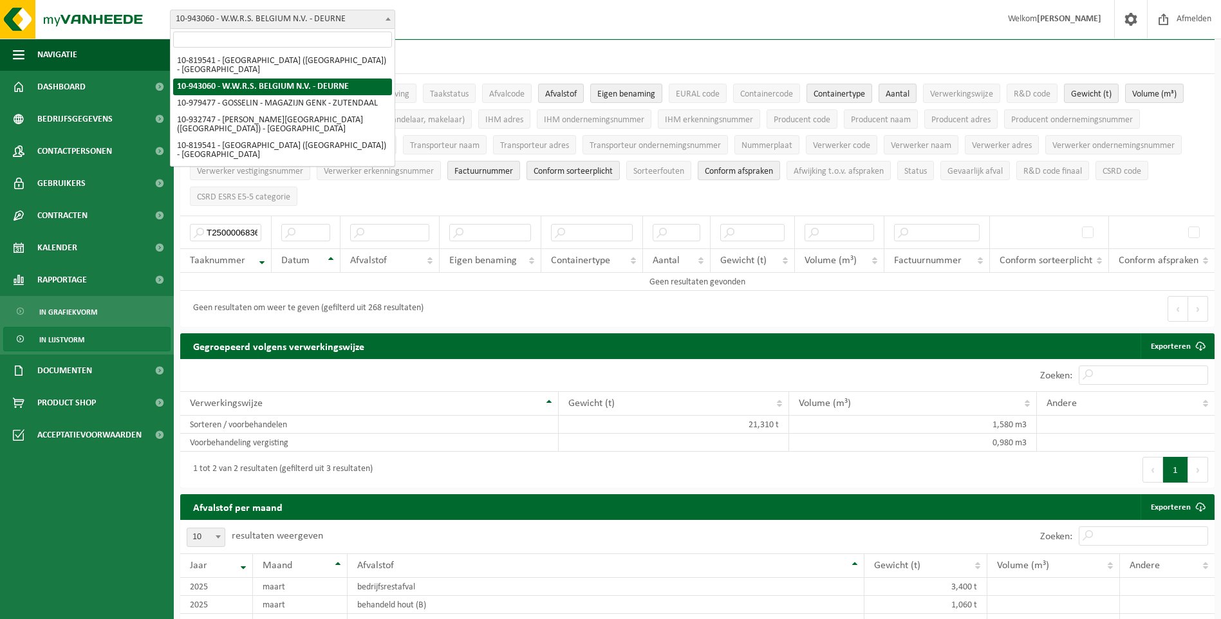
click at [384, 19] on span at bounding box center [388, 18] width 13 height 17
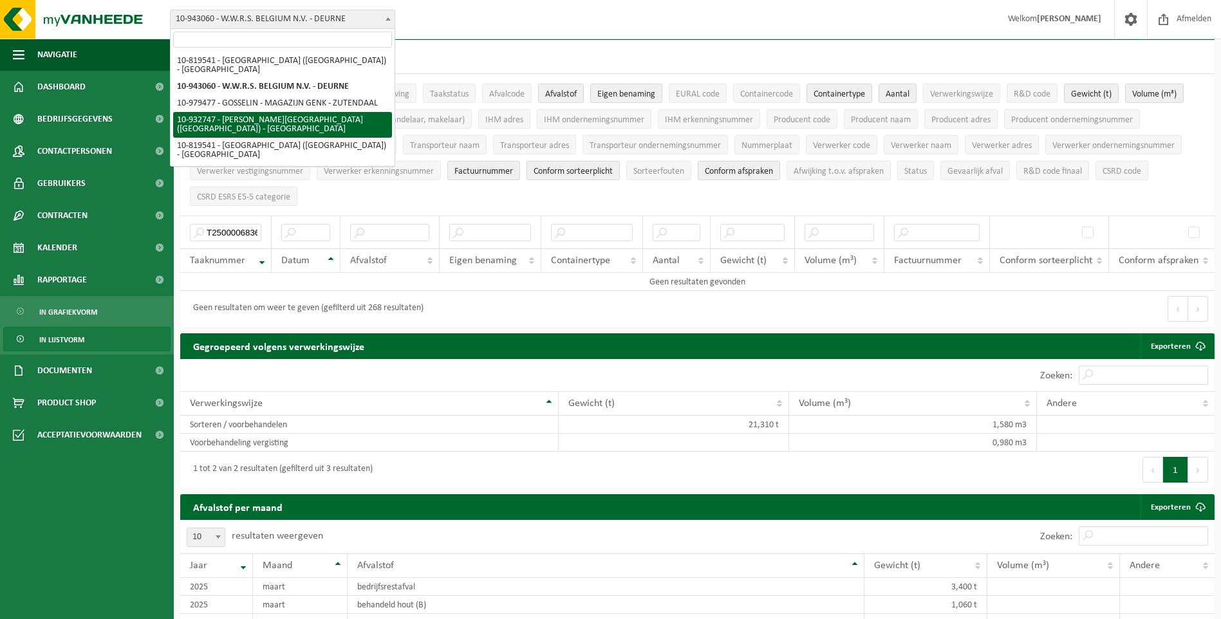
select select "135282"
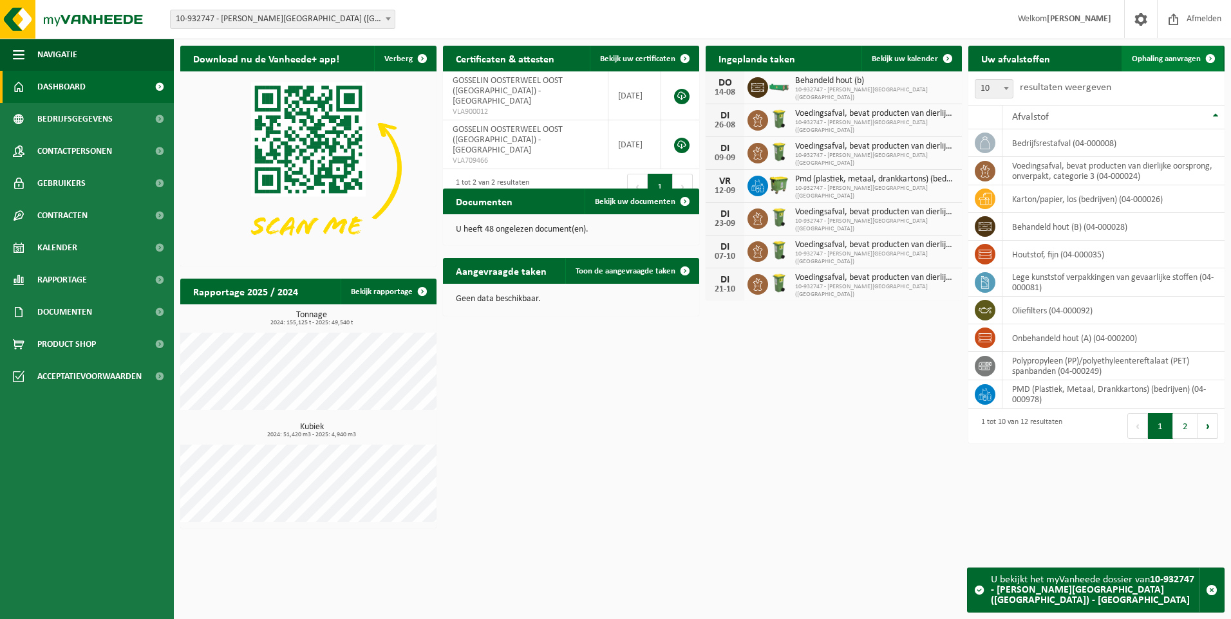
click at [1191, 62] on span "Ophaling aanvragen" at bounding box center [1166, 59] width 69 height 8
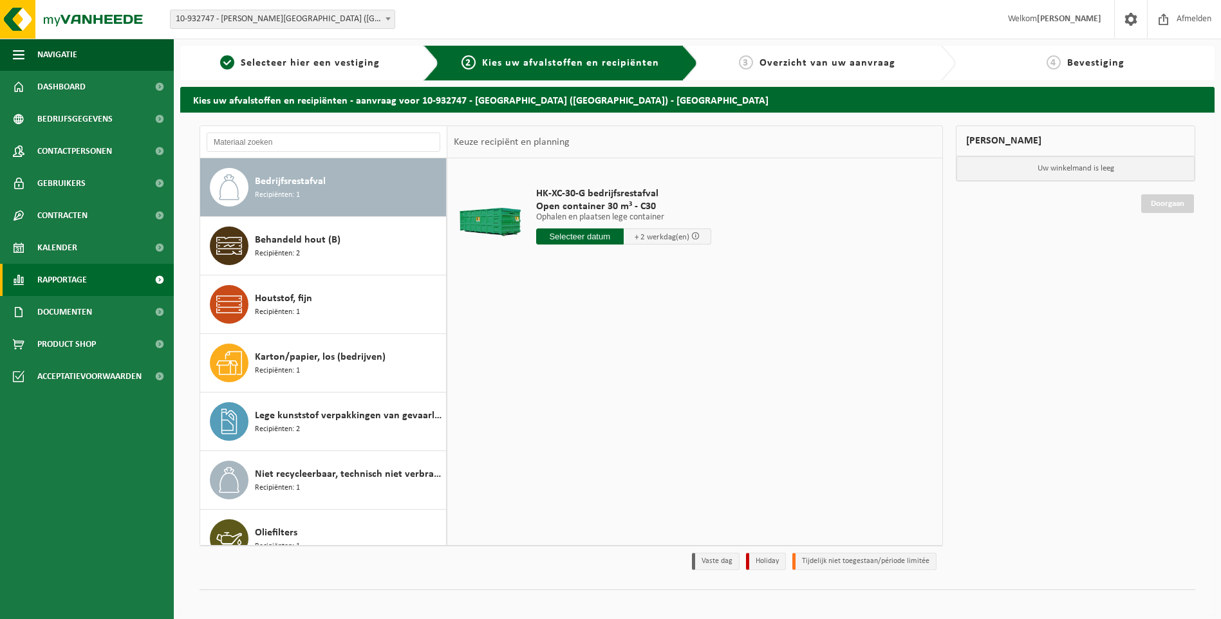
click at [73, 279] on span "Rapportage" at bounding box center [62, 280] width 50 height 32
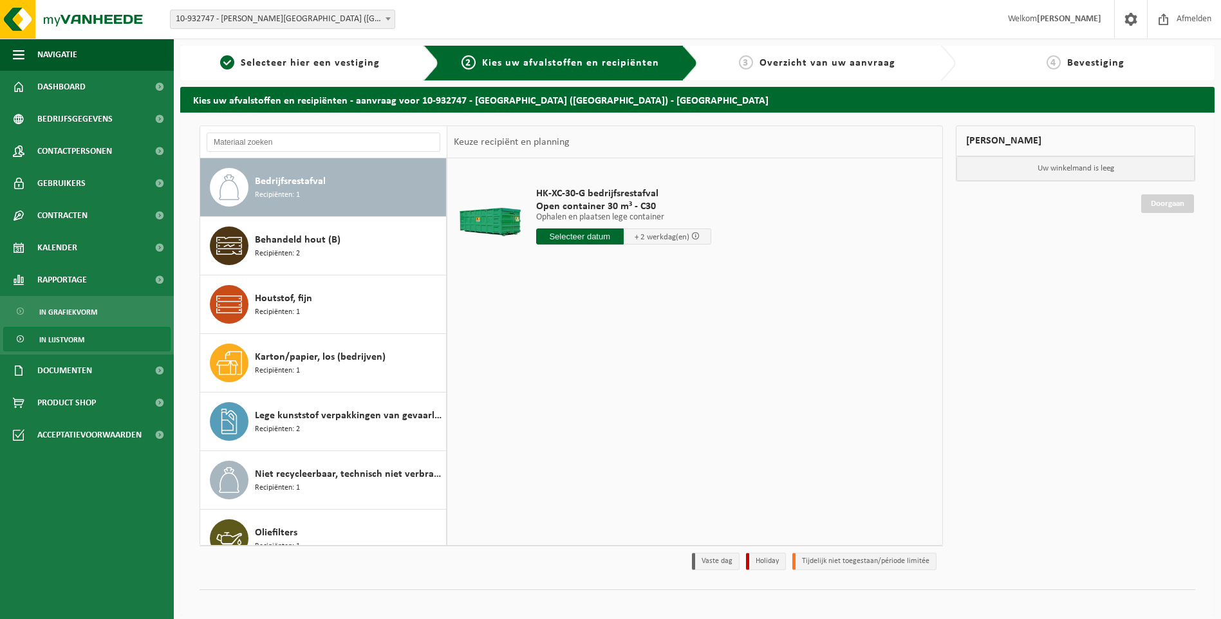
click at [73, 337] on span "In lijstvorm" at bounding box center [61, 340] width 45 height 24
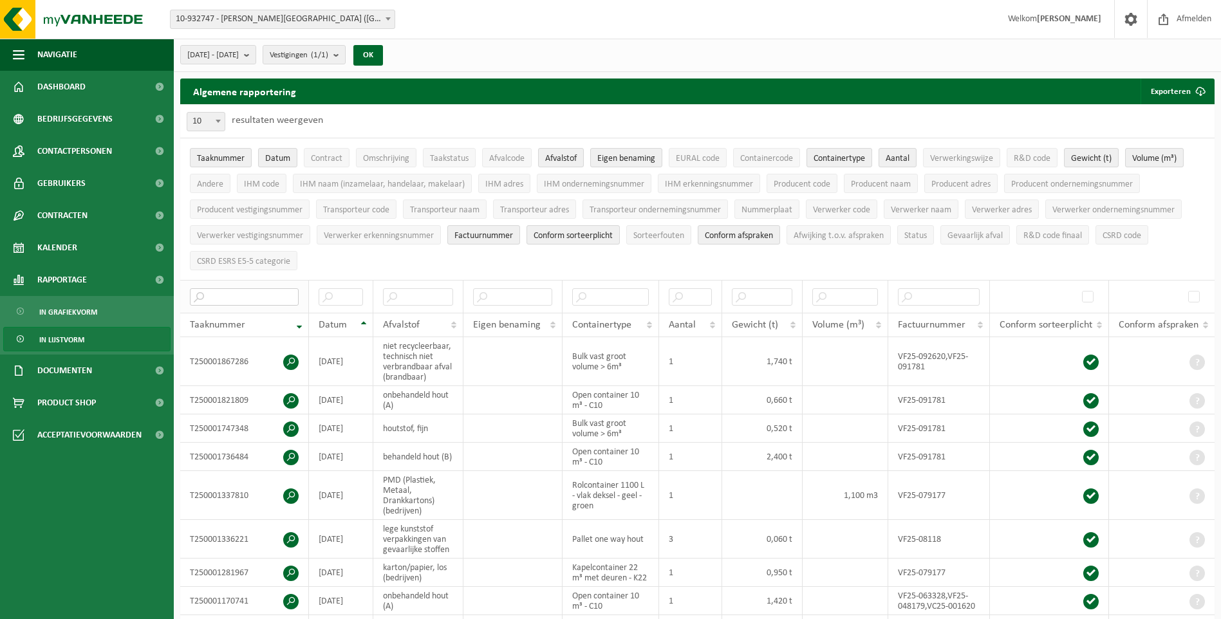
click at [243, 297] on input "text" at bounding box center [244, 296] width 109 height 17
paste input "T250000683685"
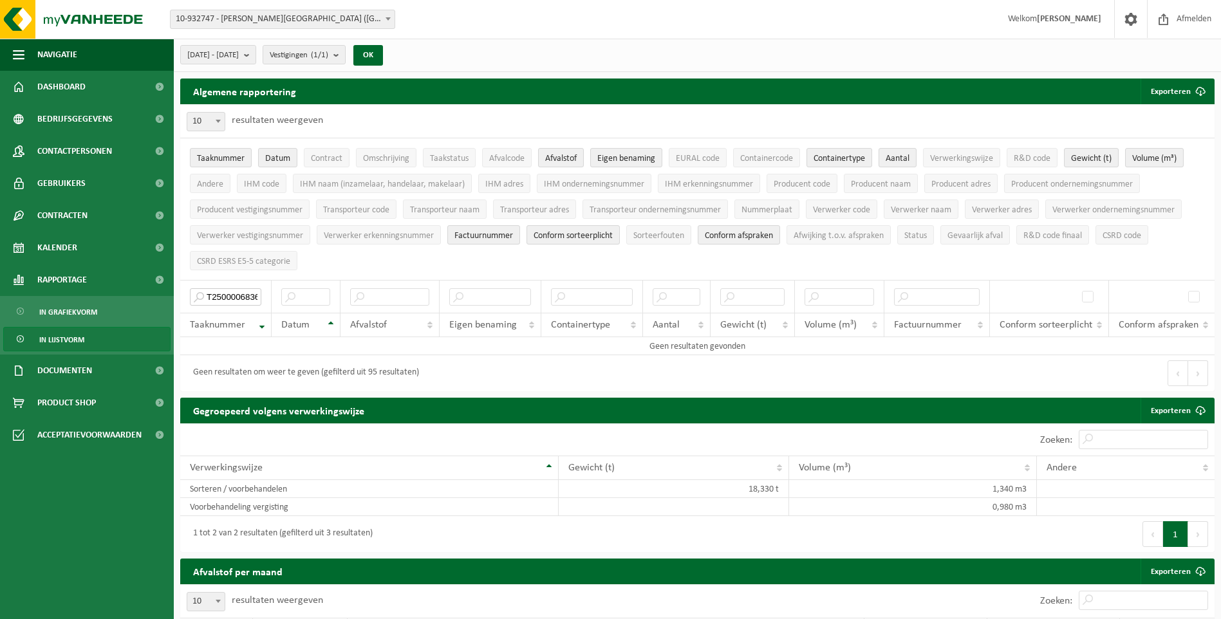
type input "T250000683685"
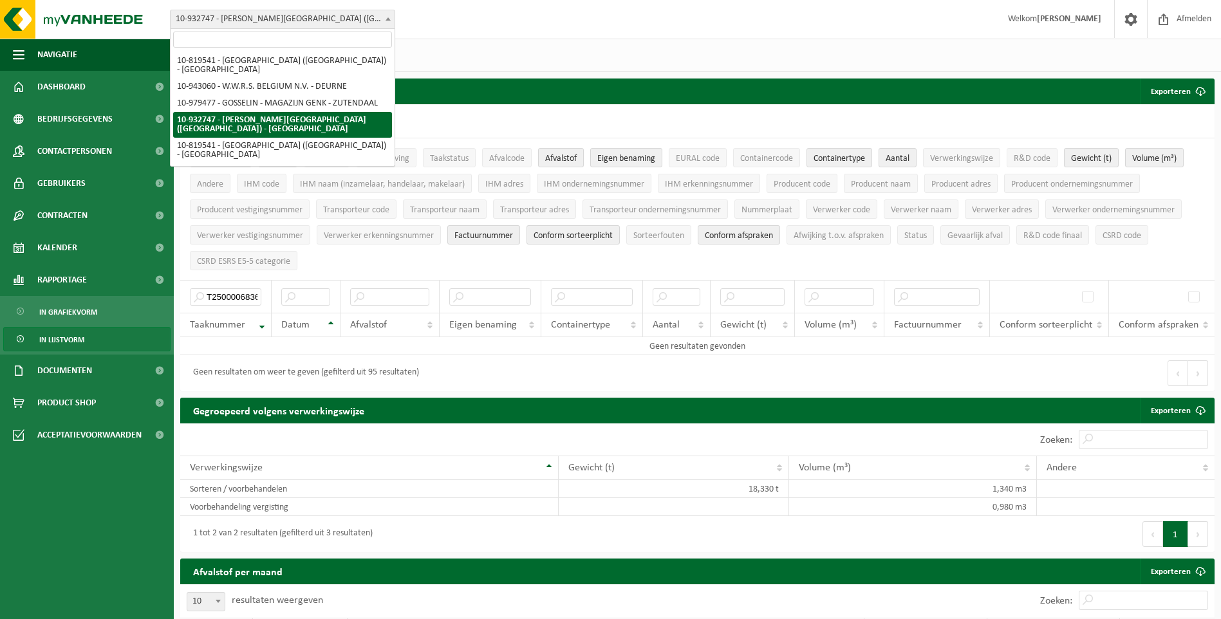
click at [384, 21] on span at bounding box center [388, 18] width 13 height 17
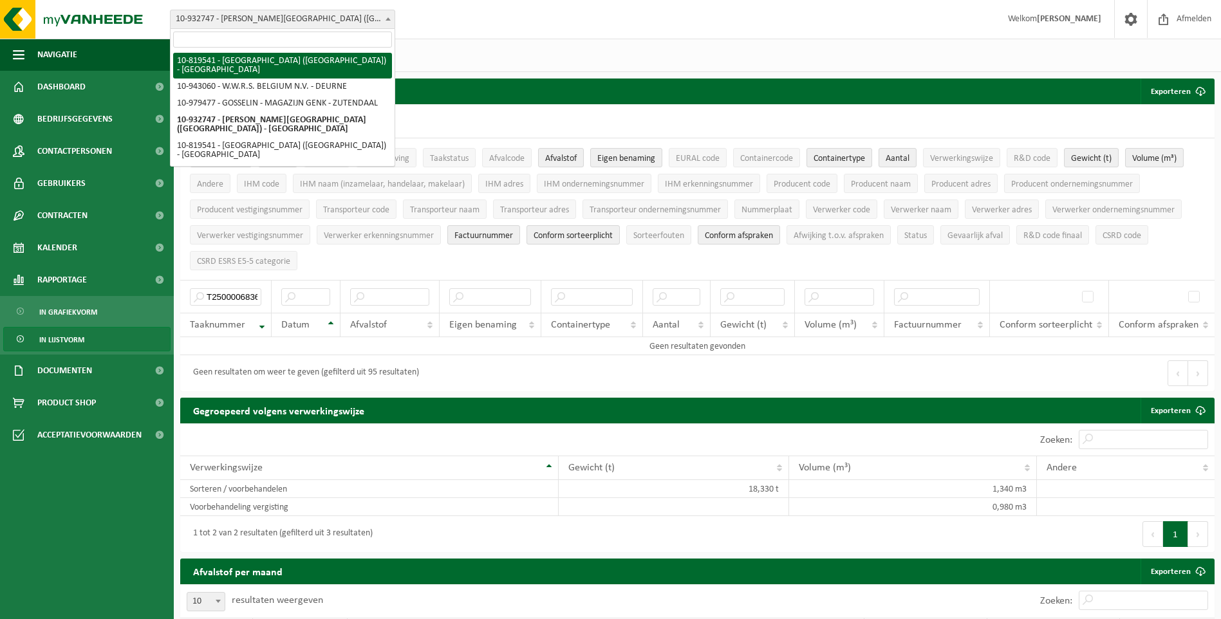
select select "39542"
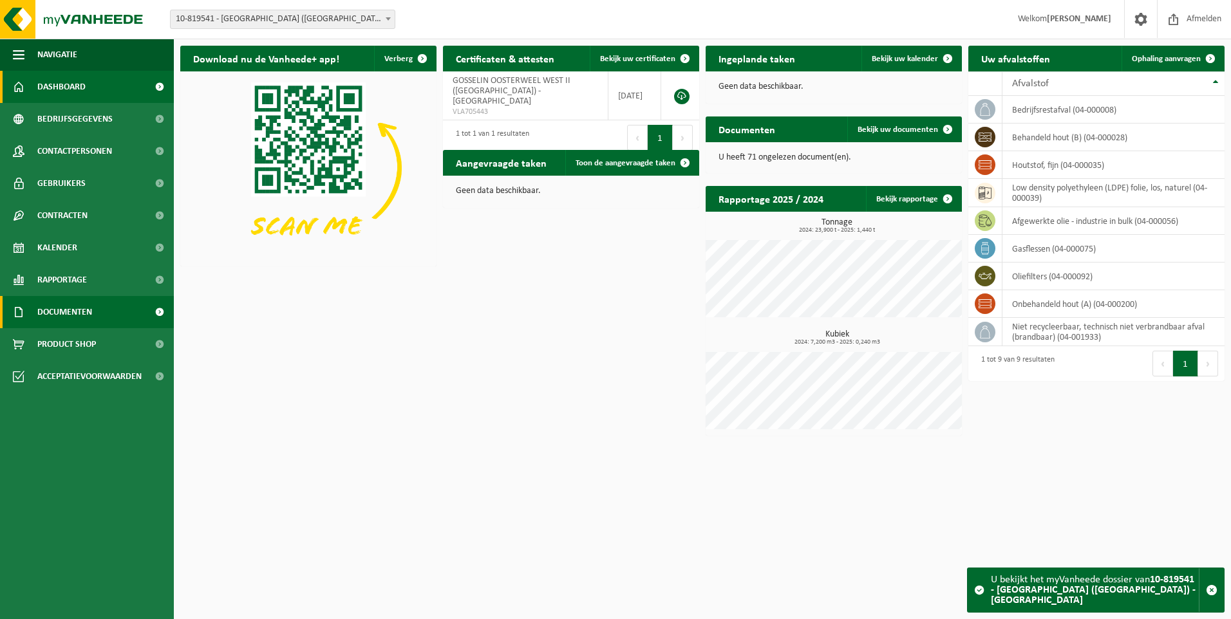
click at [70, 311] on span "Documenten" at bounding box center [64, 312] width 55 height 32
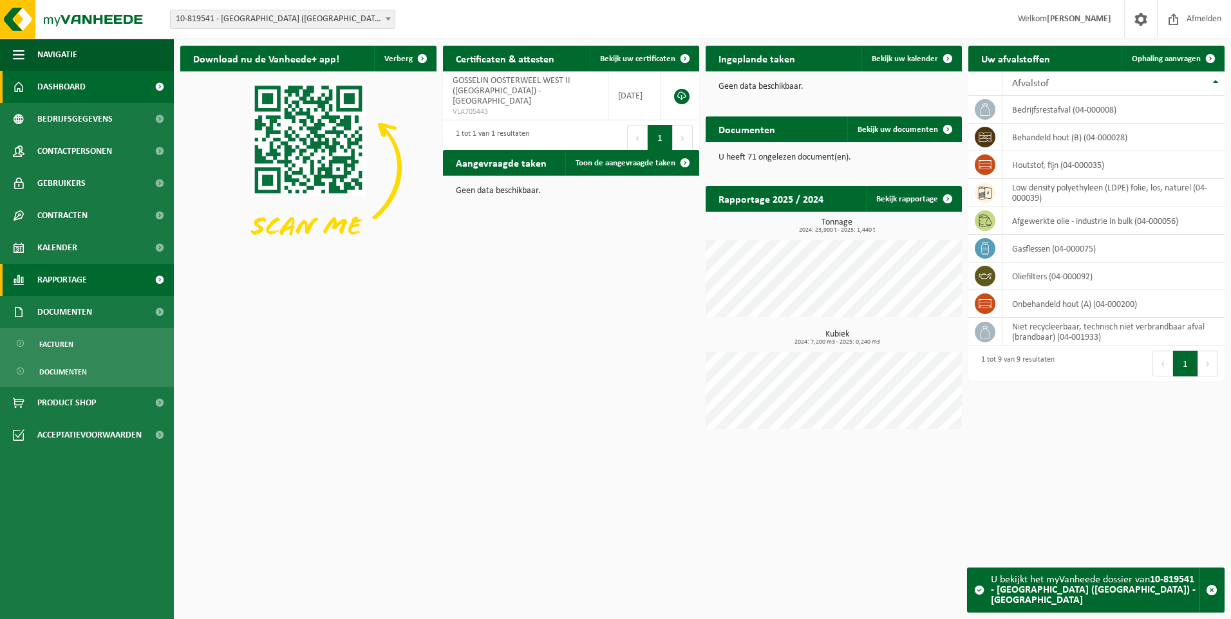
click at [62, 275] on span "Rapportage" at bounding box center [62, 280] width 50 height 32
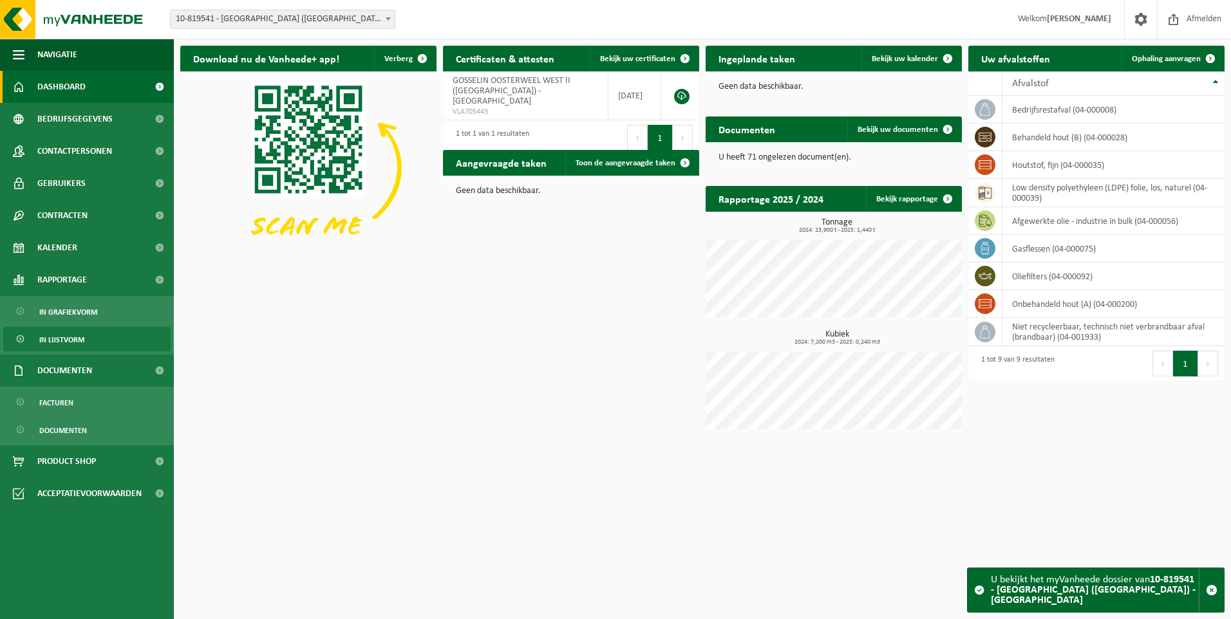
click at [66, 339] on span "In lijstvorm" at bounding box center [61, 340] width 45 height 24
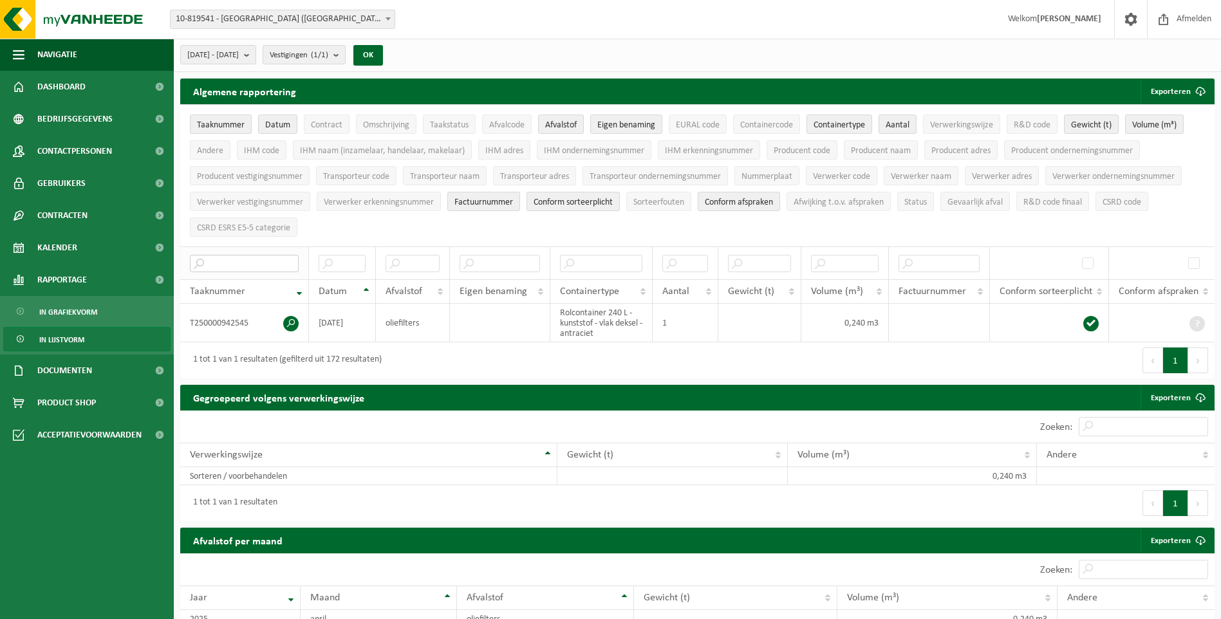
click at [238, 264] on input "text" at bounding box center [244, 263] width 109 height 17
paste input "T250000683685"
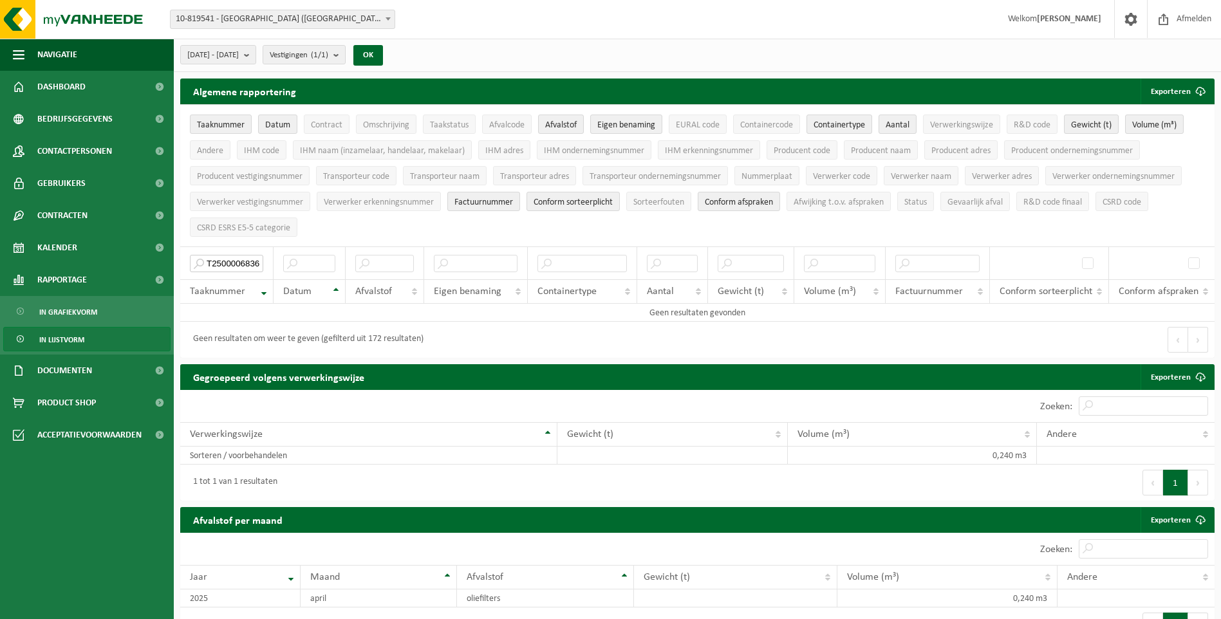
type input "T250000683685"
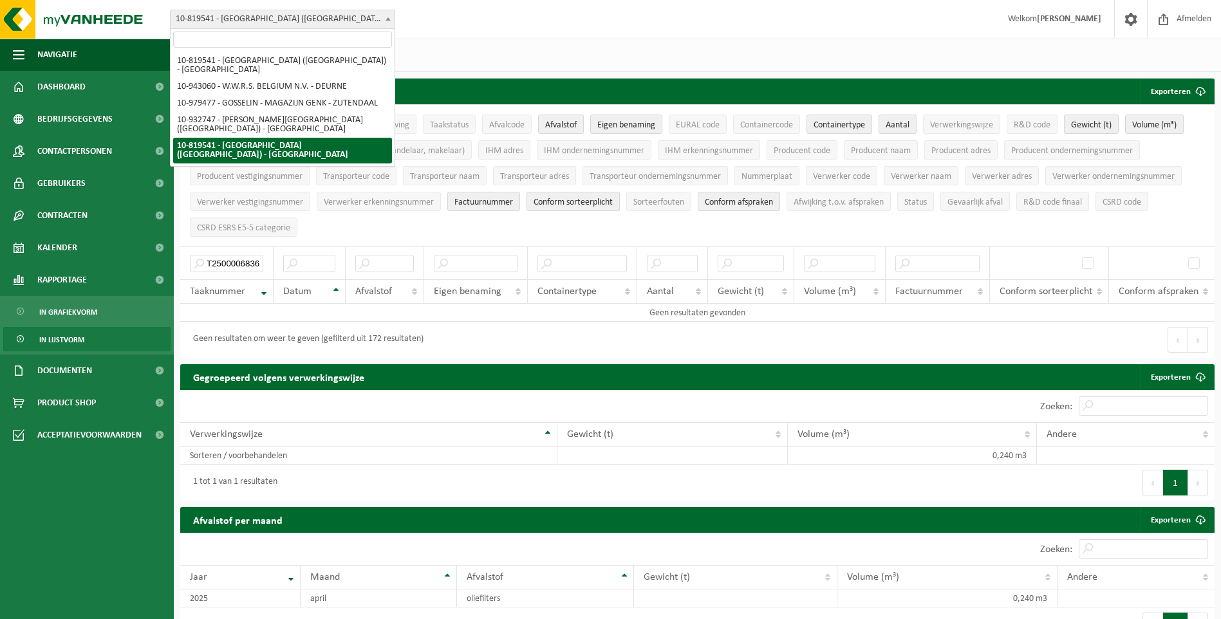
click at [379, 16] on span "10-819541 - [GEOGRAPHIC_DATA] ([GEOGRAPHIC_DATA]) - [GEOGRAPHIC_DATA]" at bounding box center [283, 19] width 224 height 18
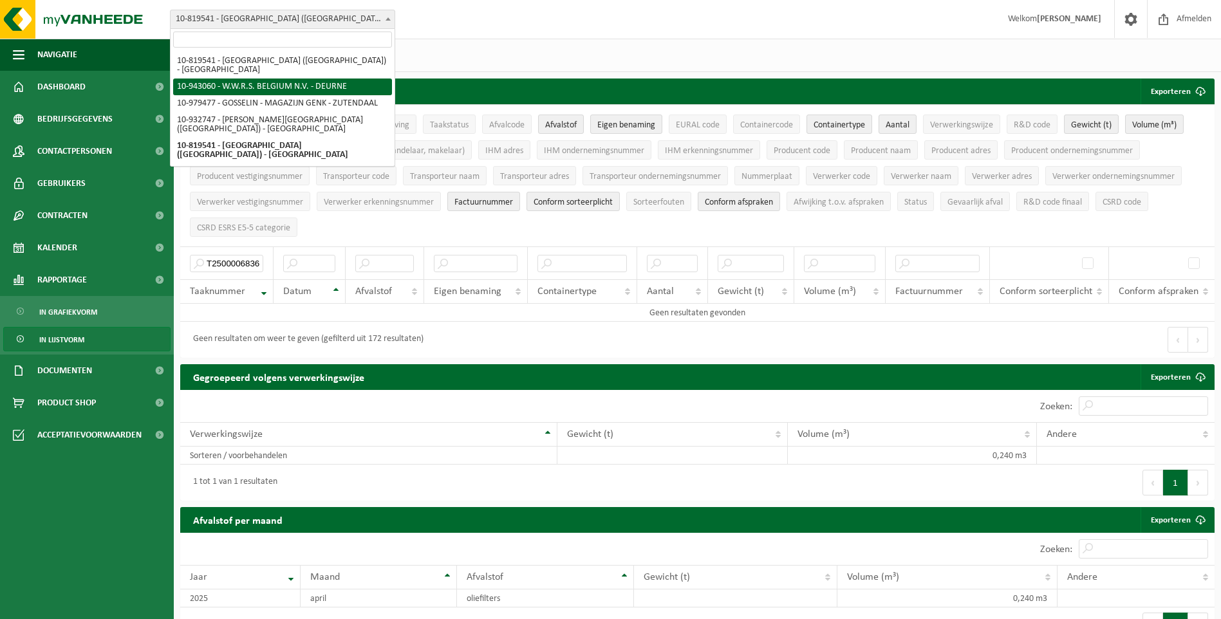
select select "140113"
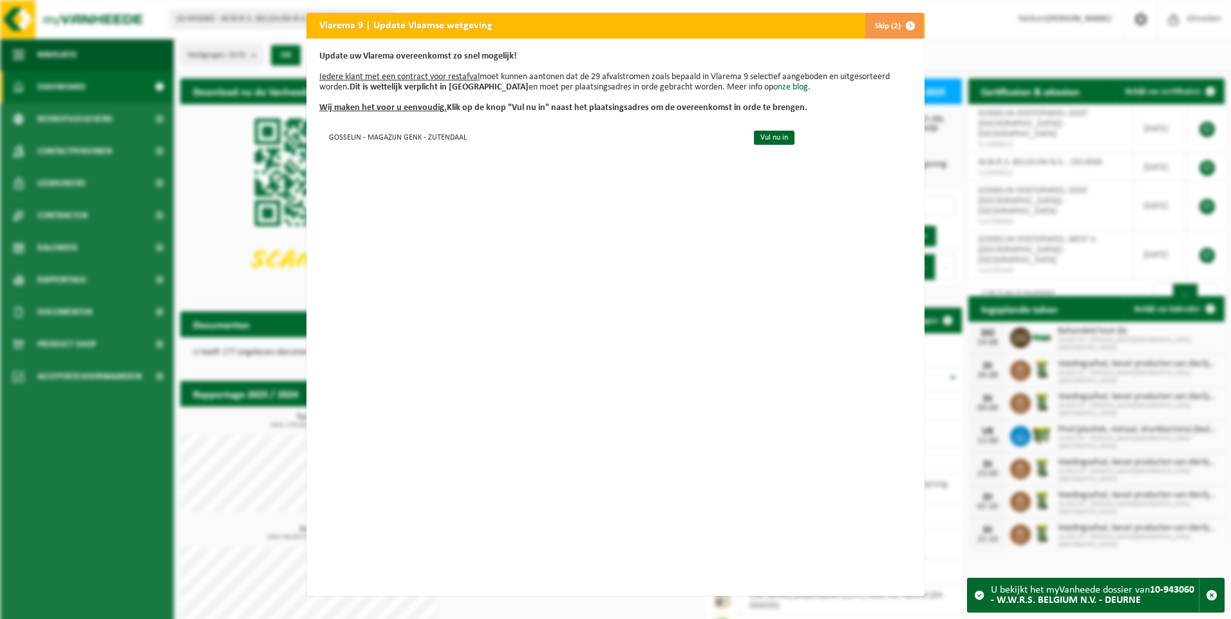
click at [907, 30] on span "button" at bounding box center [911, 26] width 26 height 26
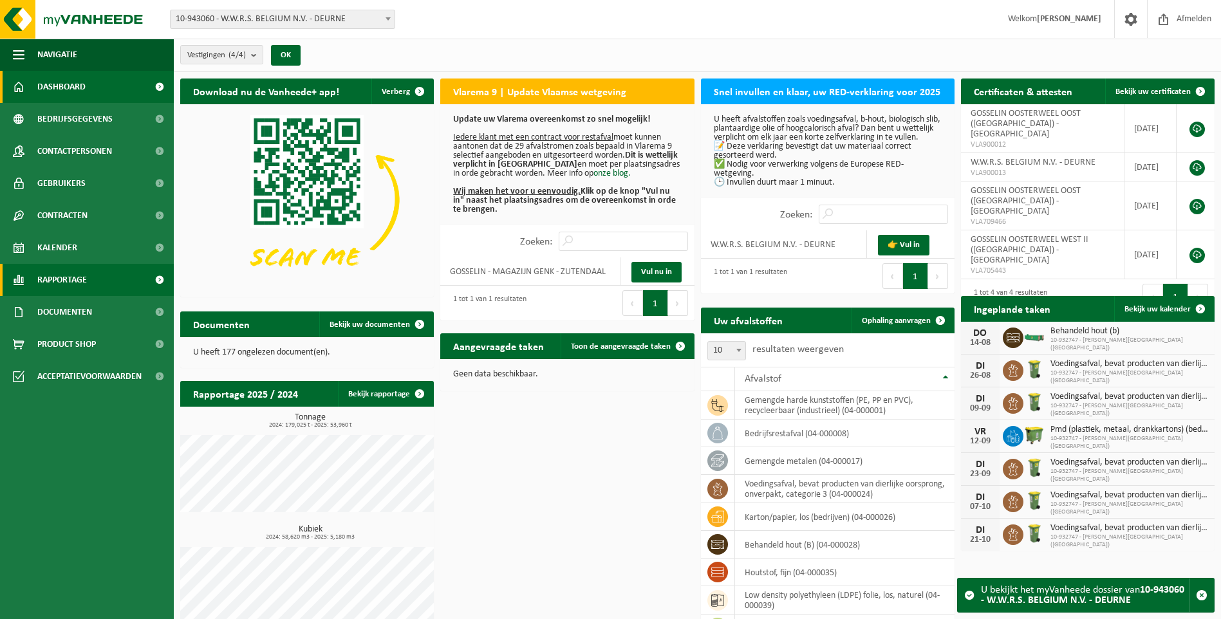
click at [72, 280] on span "Rapportage" at bounding box center [62, 280] width 50 height 32
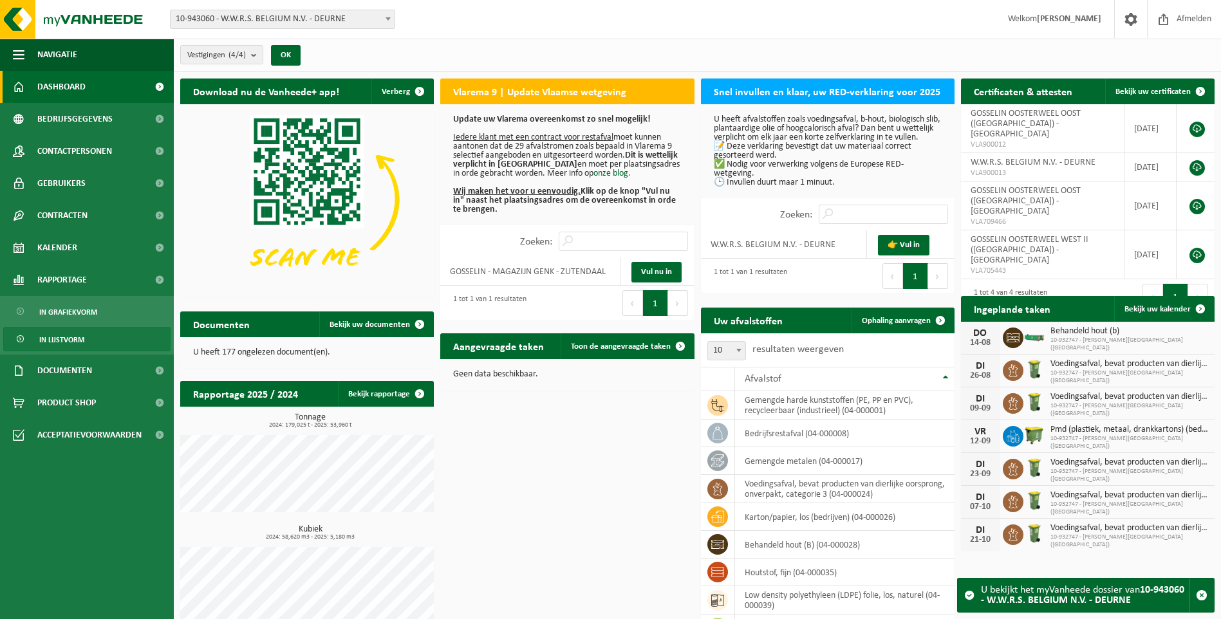
click at [65, 339] on span "In lijstvorm" at bounding box center [61, 340] width 45 height 24
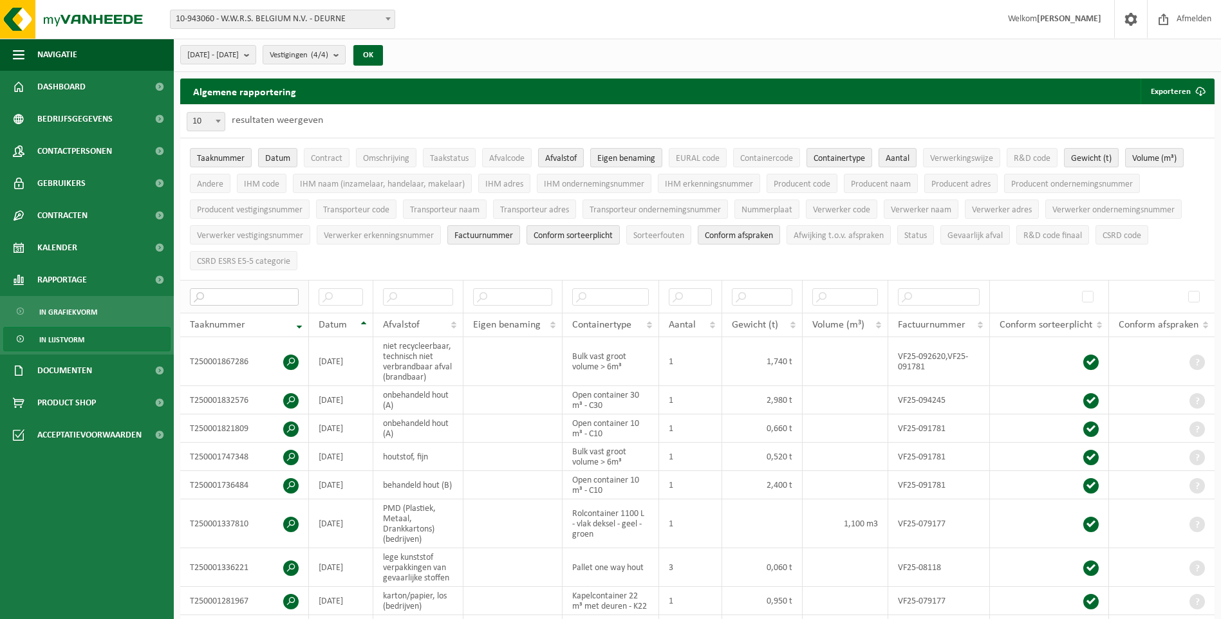
click at [235, 296] on input "text" at bounding box center [244, 296] width 109 height 17
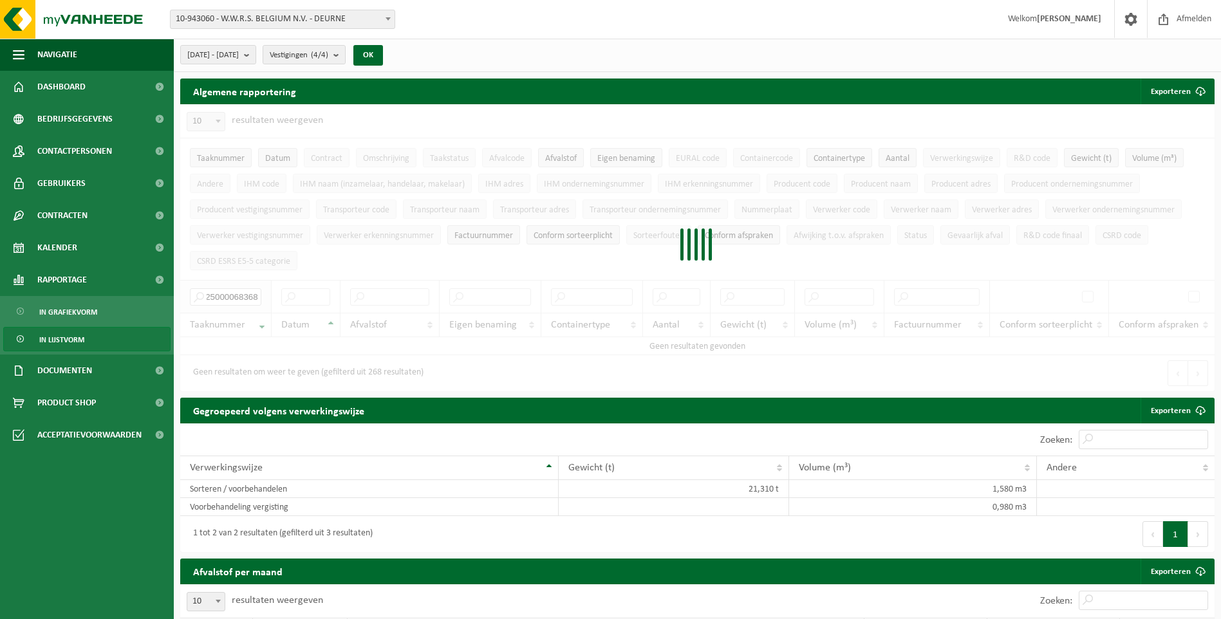
type input "T250000683681"
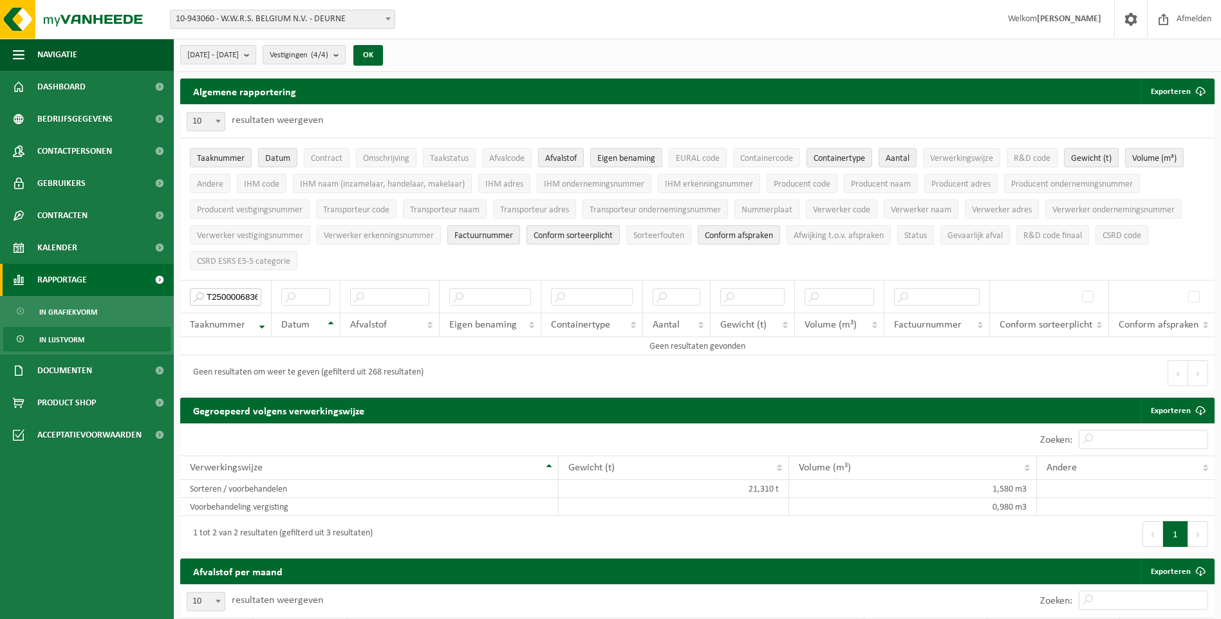
drag, startPoint x: 257, startPoint y: 294, endPoint x: 131, endPoint y: 295, distance: 126.2
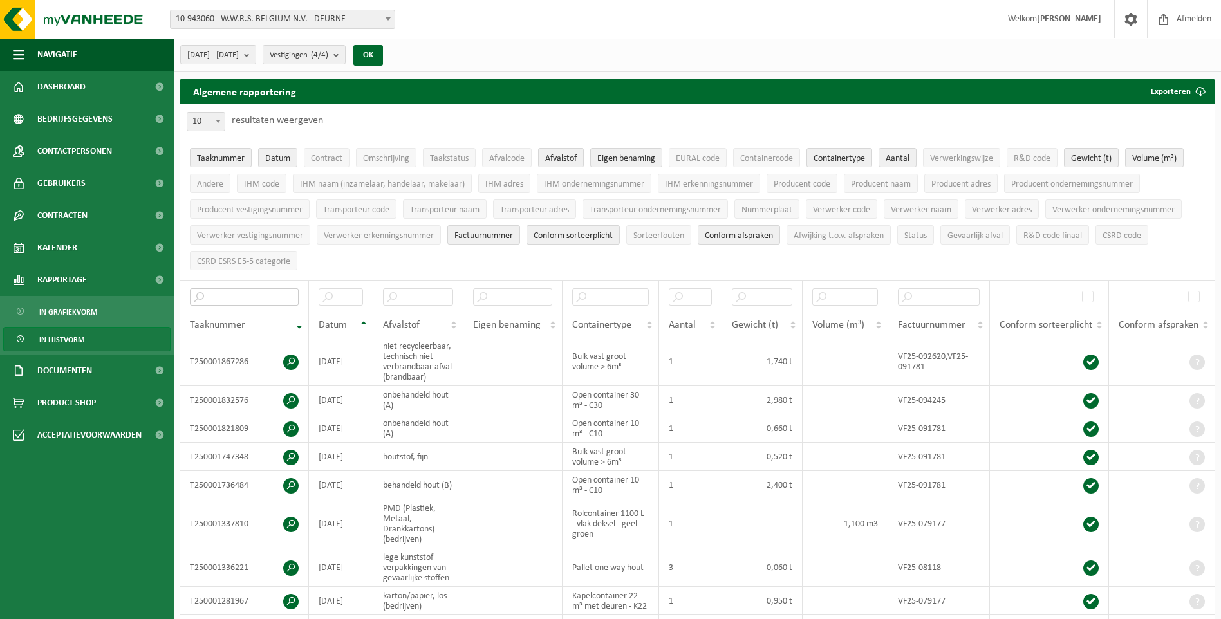
paste input "T250000683681"
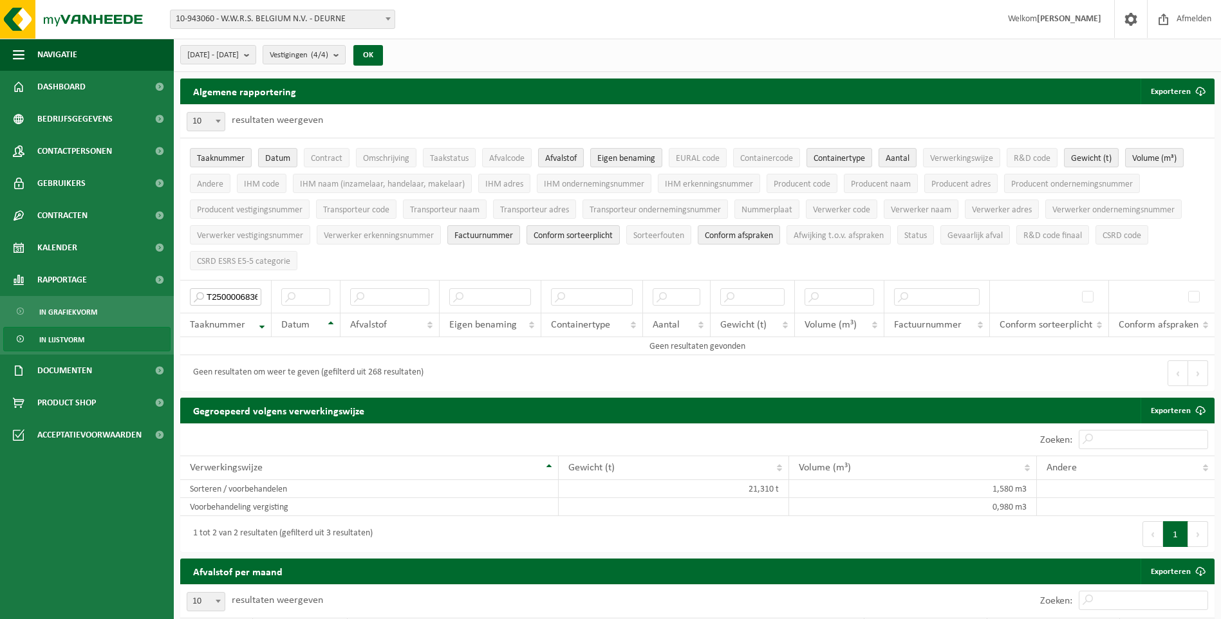
type input "T250000683681"
click at [390, 15] on span at bounding box center [388, 18] width 13 height 17
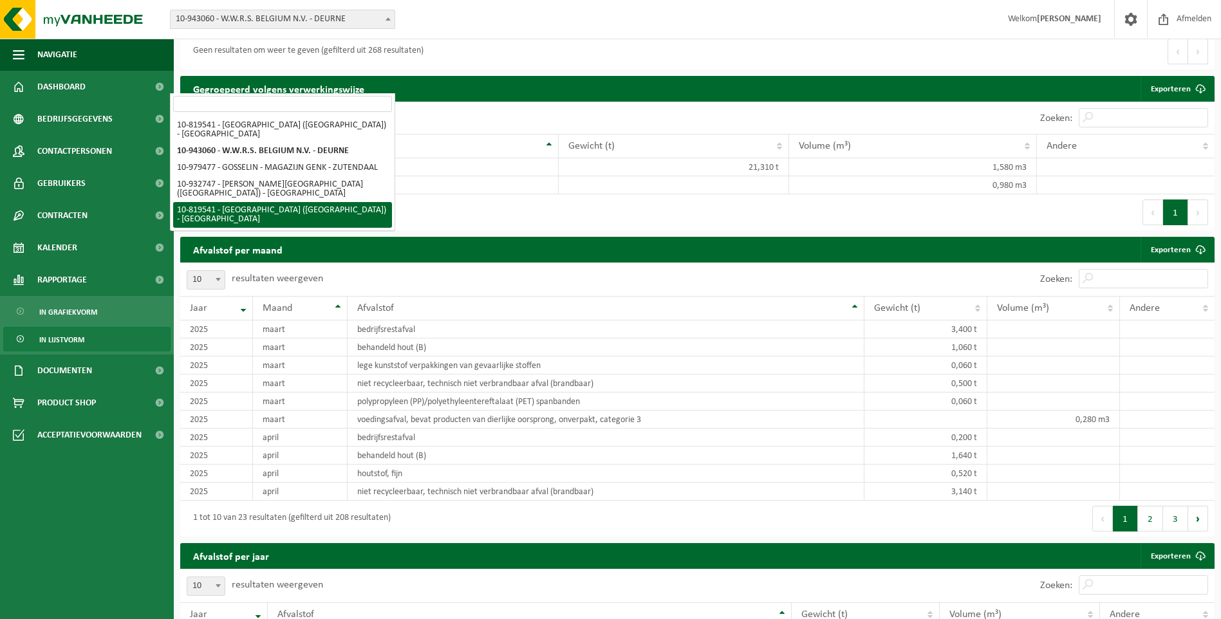
scroll to position [386, 0]
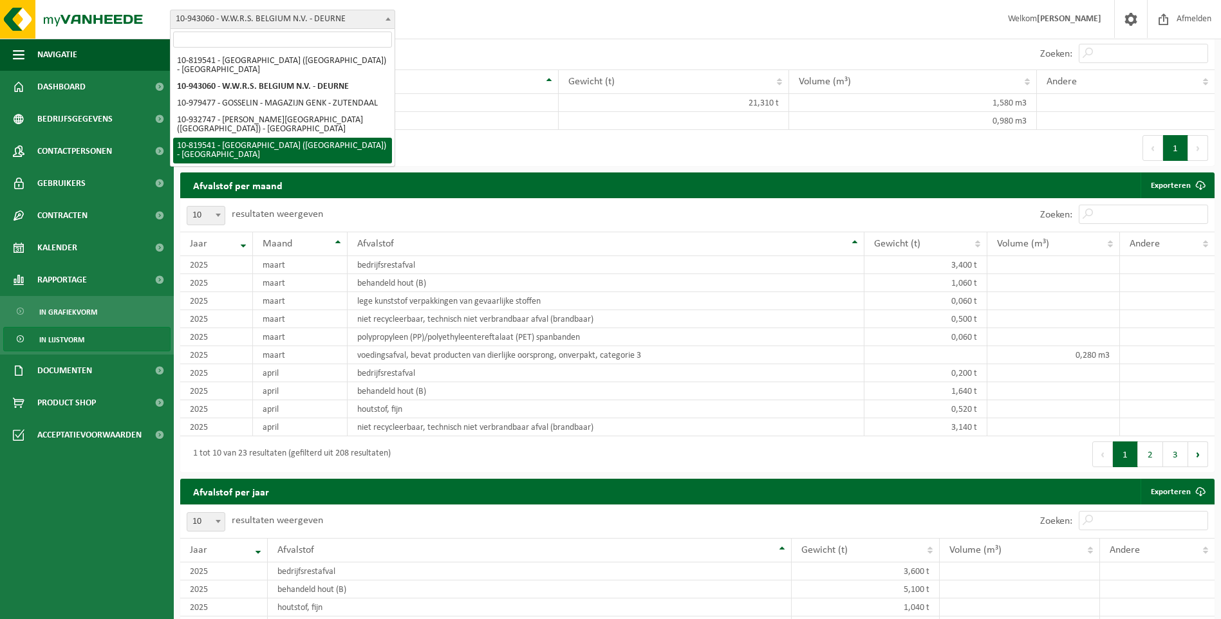
click at [540, 157] on div "1 tot 2 van 2 resultaten (gefilterd uit 3 resultaten)" at bounding box center [439, 148] width 518 height 36
